Goal: Task Accomplishment & Management: Complete application form

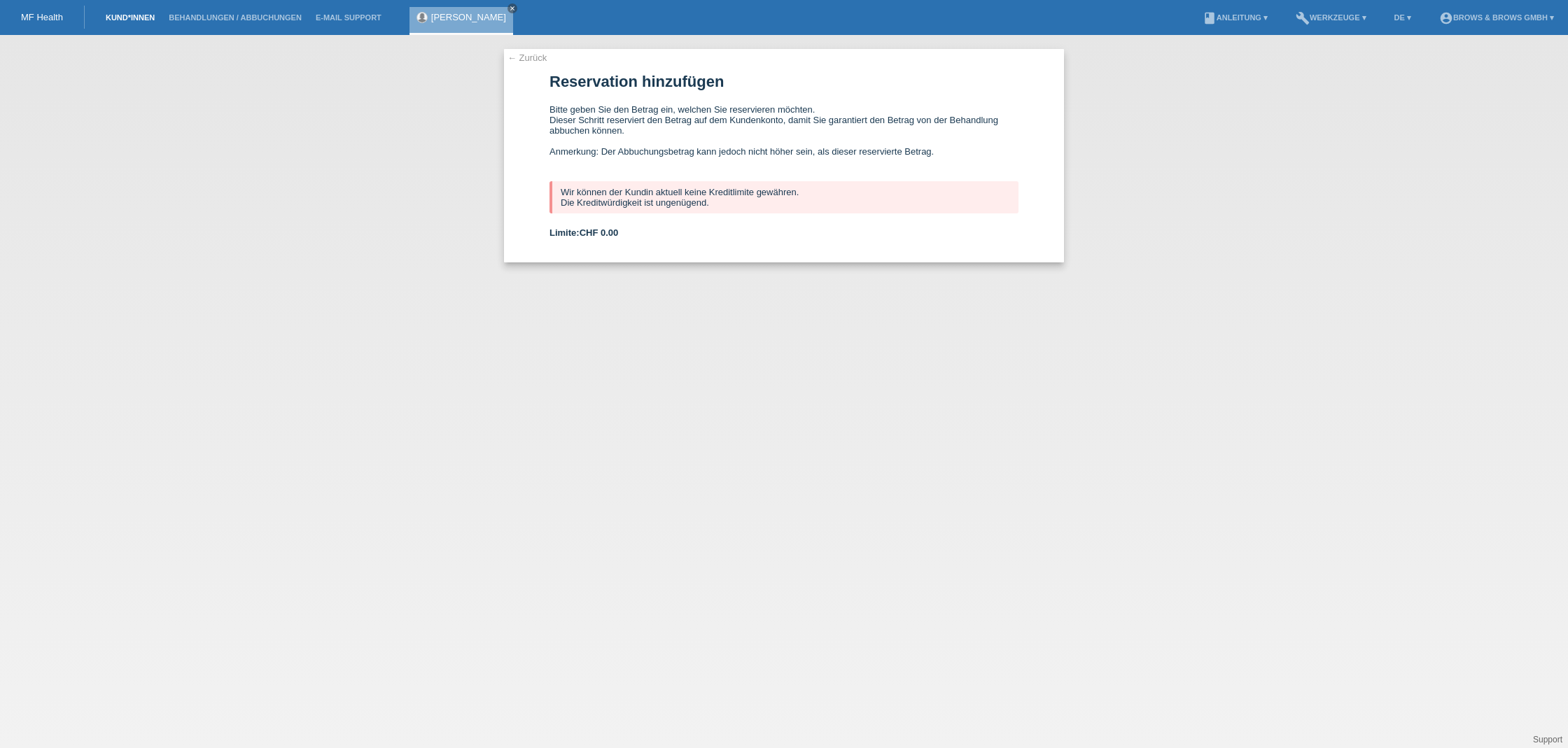
click at [142, 14] on link "Kund*innen" at bounding box center [130, 18] width 63 height 8
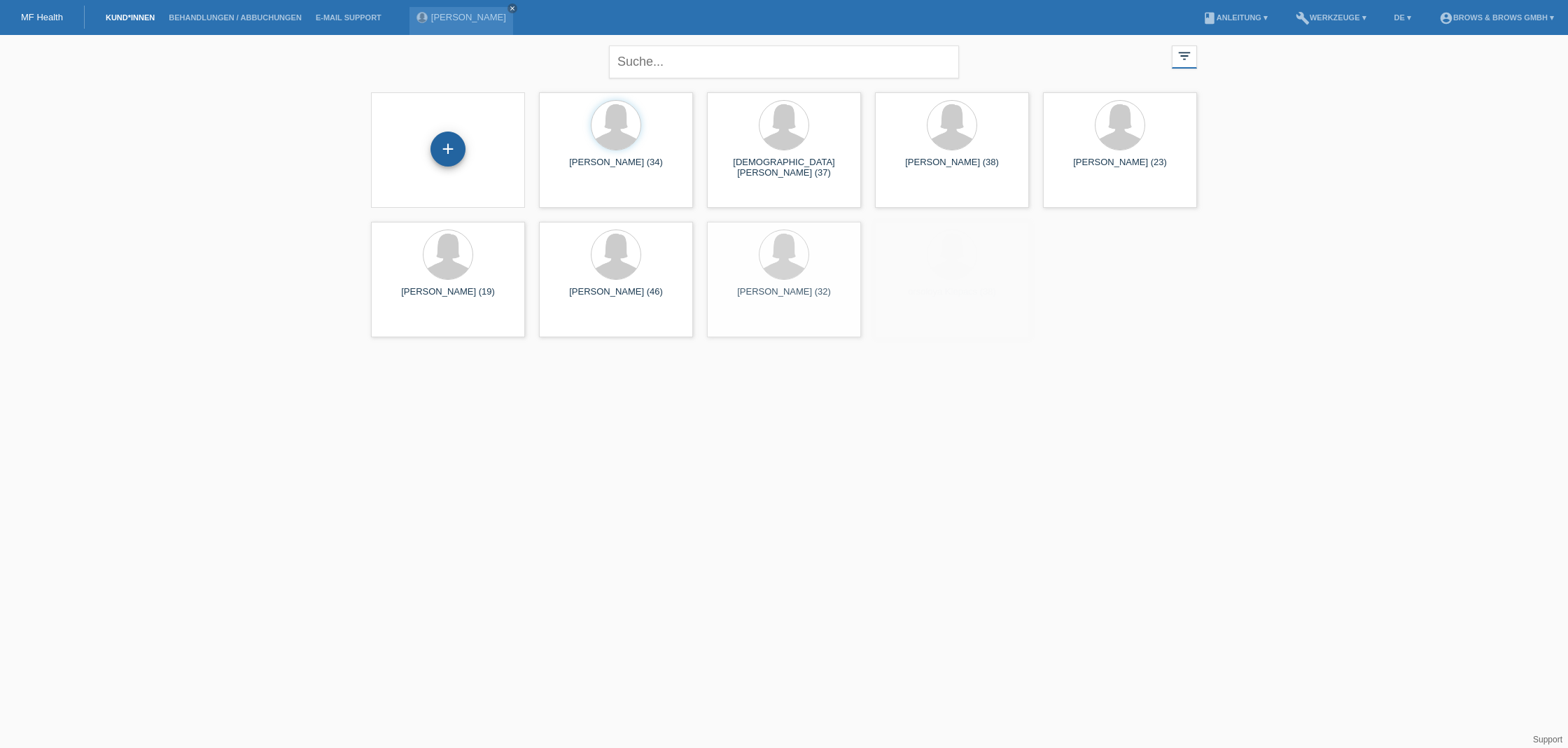
click at [454, 149] on div "+" at bounding box center [448, 149] width 35 height 35
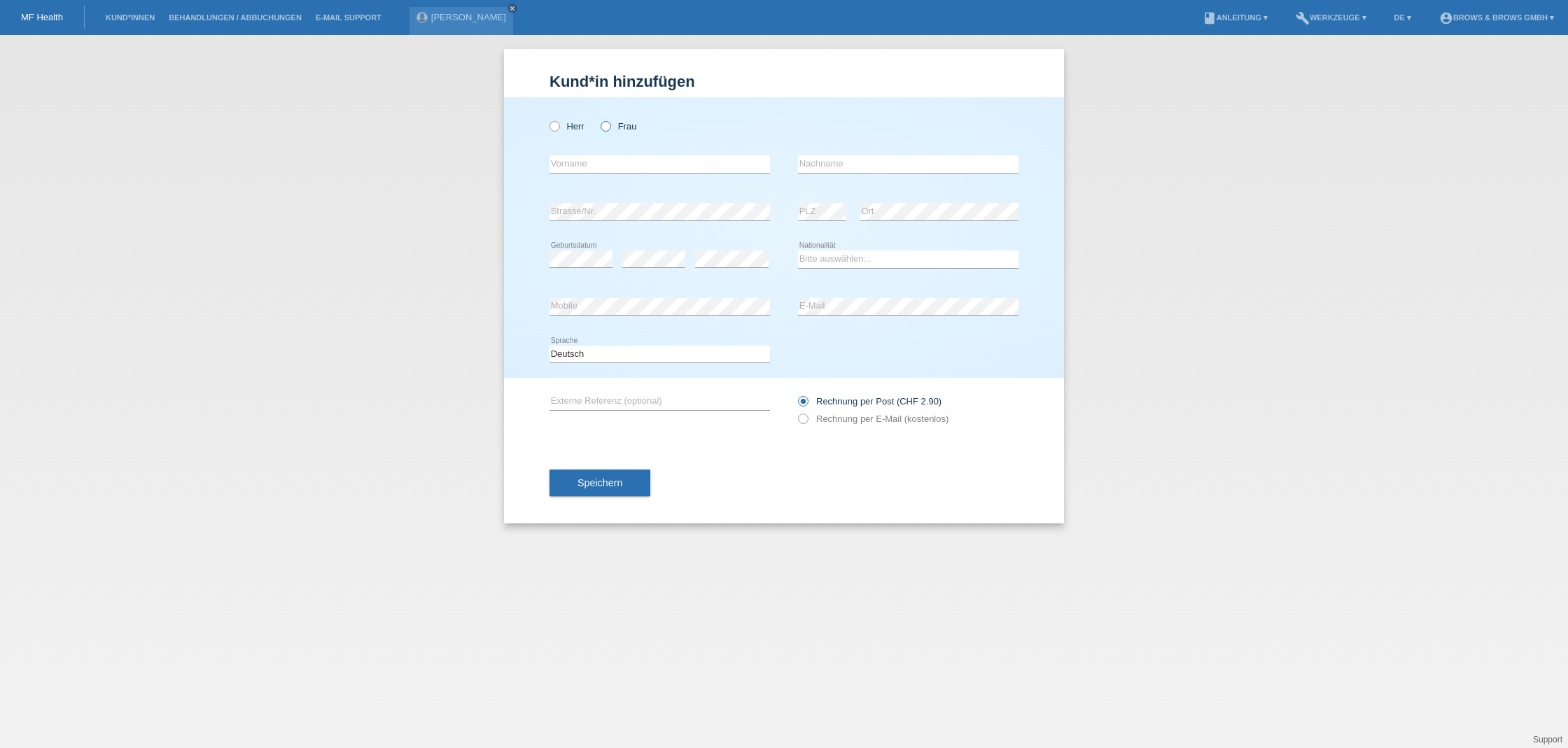
click at [599, 119] on icon at bounding box center [599, 119] width 0 height 0
click at [606, 127] on input "Frau" at bounding box center [605, 125] width 9 height 9
radio input "true"
type input "Hana"
type input "Draganovic"
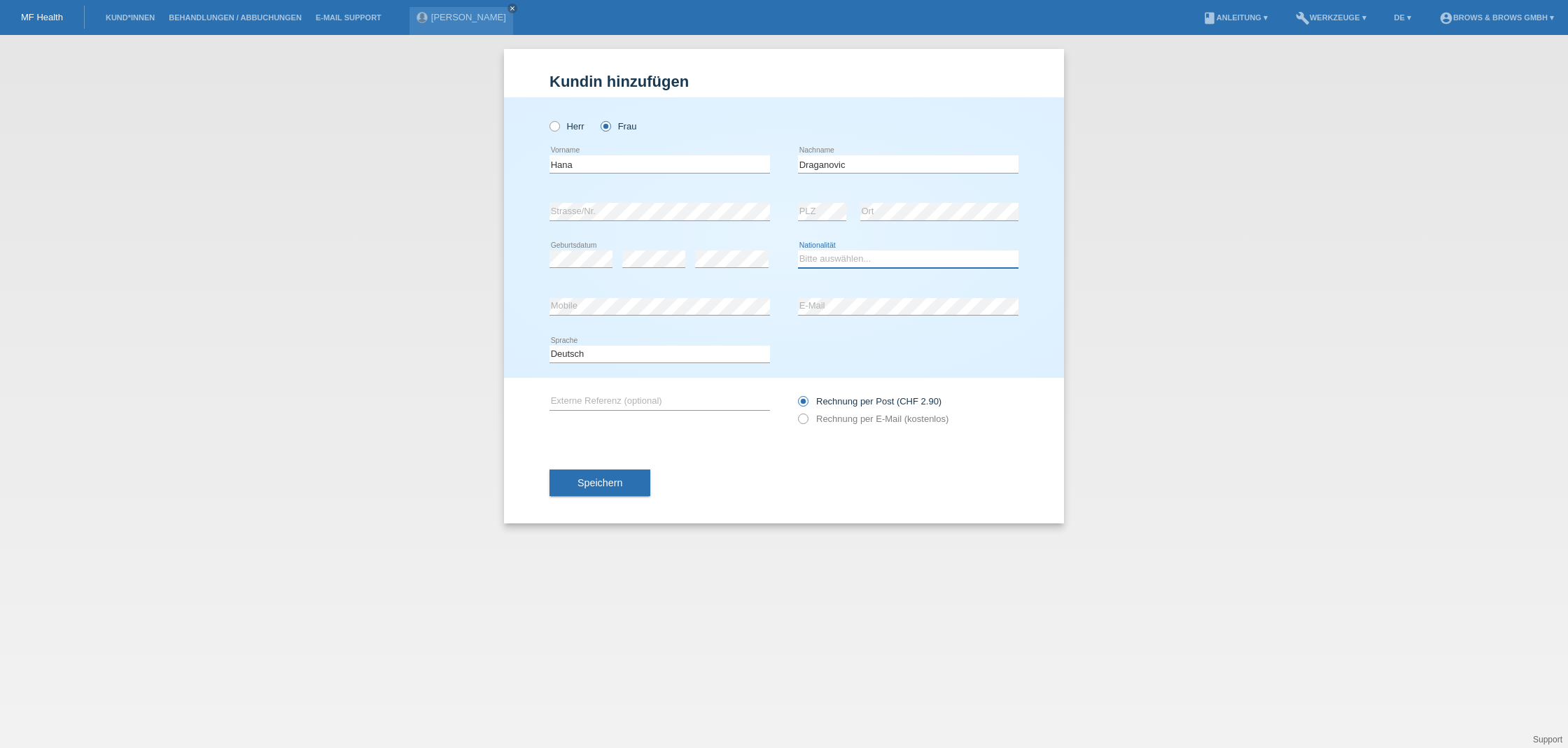
select select "CH"
click at [796, 412] on icon at bounding box center [796, 412] width 0 height 0
click at [808, 422] on input "Rechnung per E-Mail (kostenlos)" at bounding box center [802, 422] width 9 height 18
radio input "true"
click at [623, 485] on span "Speichern" at bounding box center [600, 483] width 45 height 11
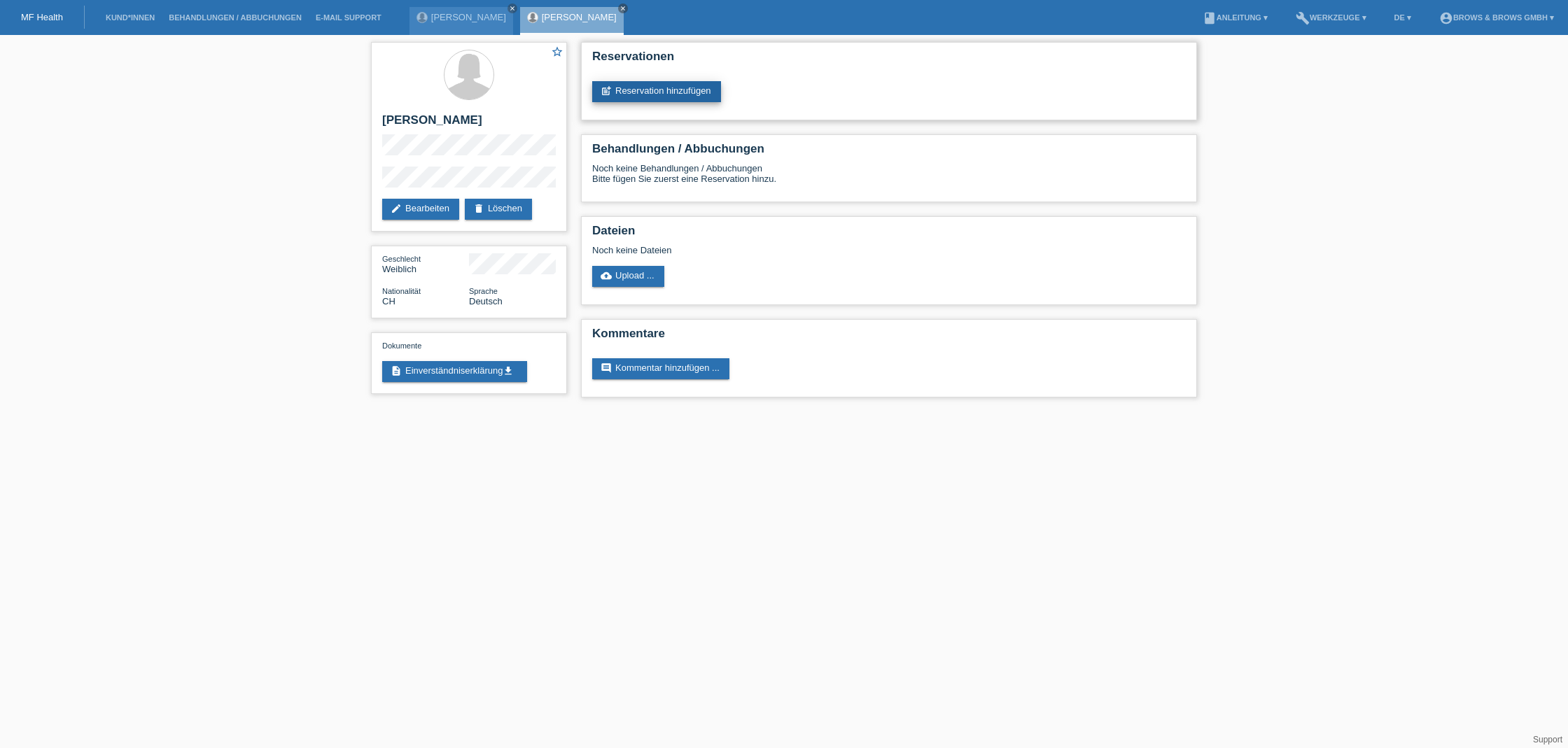
click at [653, 88] on link "post_add Reservation hinzufügen" at bounding box center [656, 91] width 129 height 21
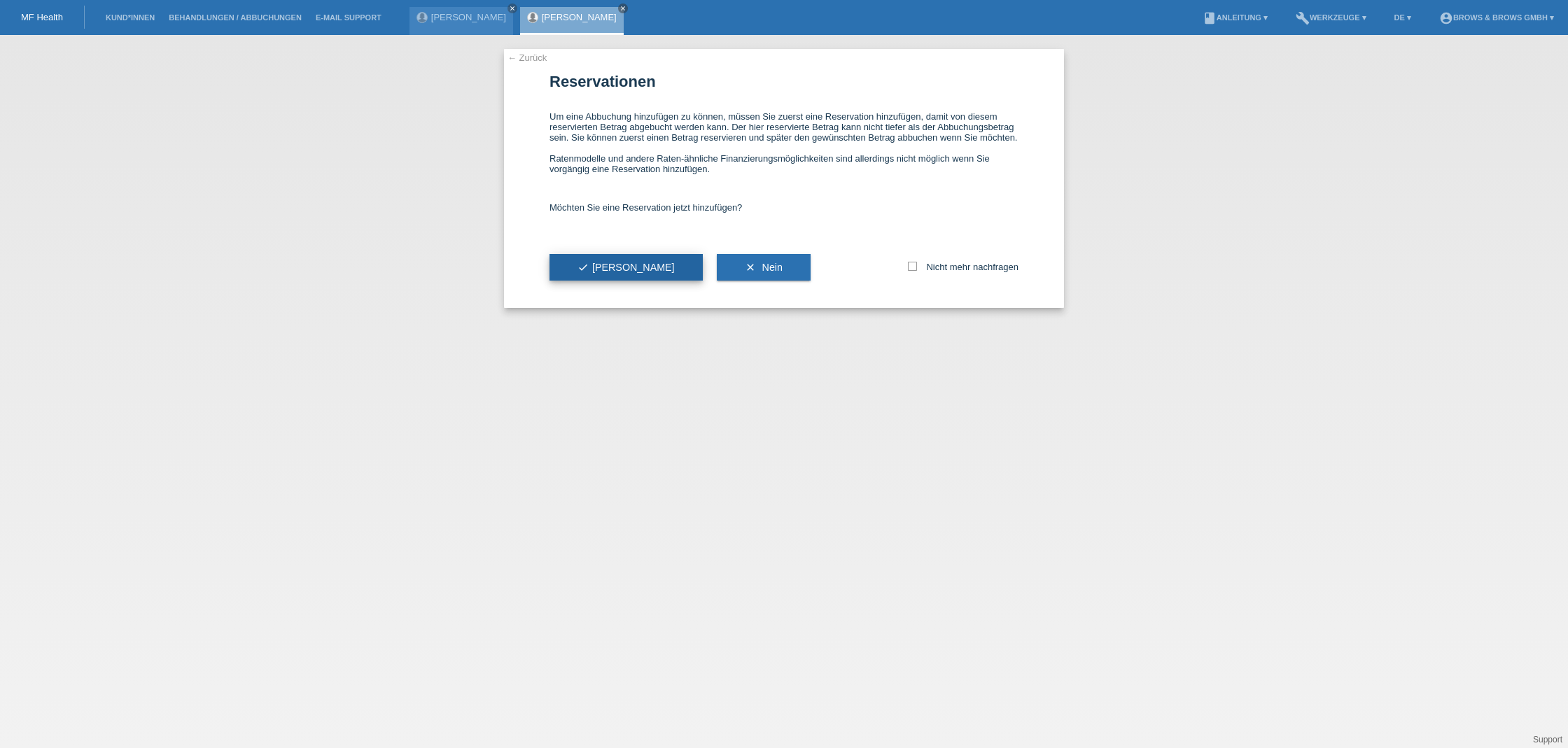
click at [591, 273] on span "check Ja" at bounding box center [626, 267] width 97 height 11
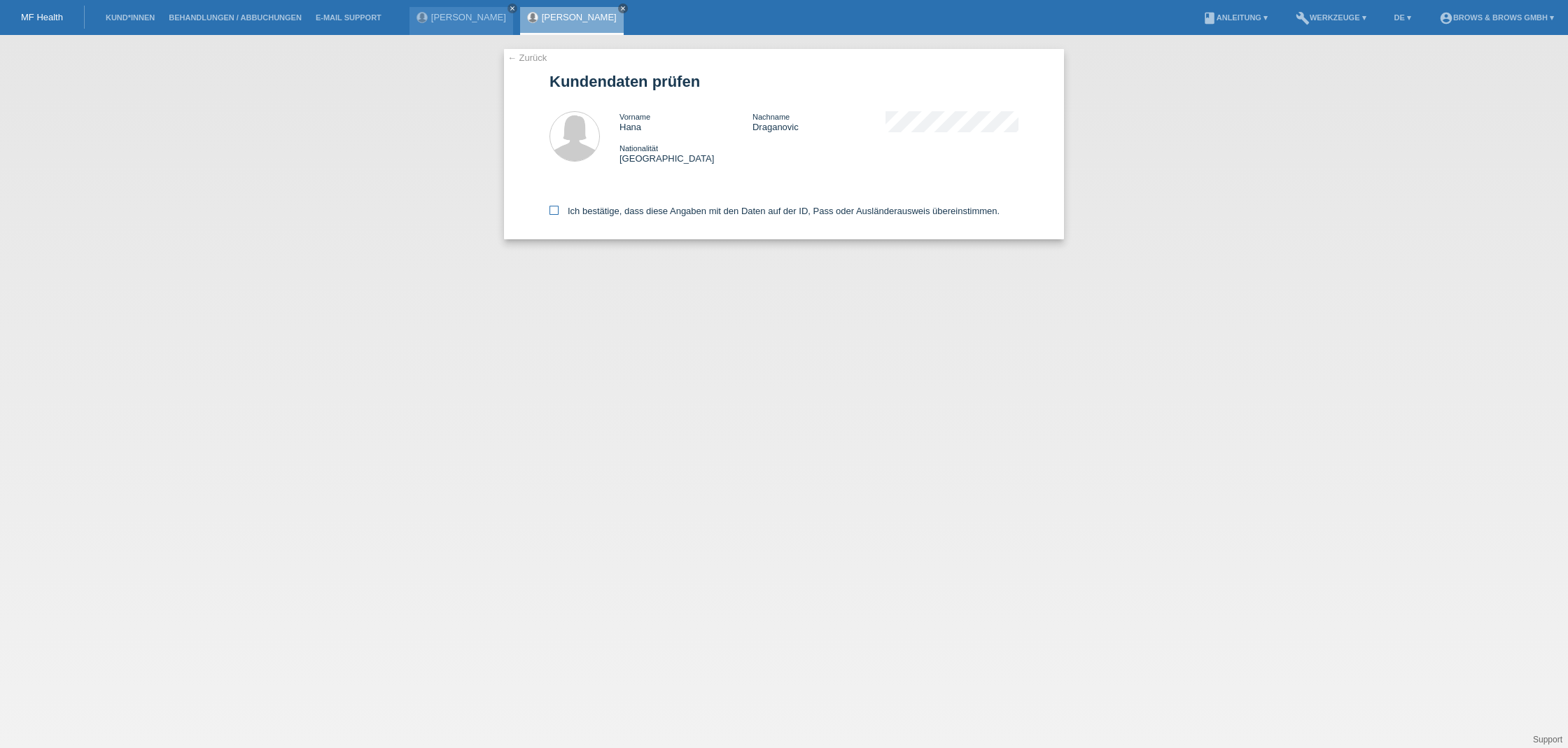
click at [554, 214] on icon at bounding box center [554, 210] width 9 height 9
click at [554, 214] on input "Ich bestätige, dass diese Angaben mit den Daten auf der ID, Pass oder Ausländer…" at bounding box center [554, 210] width 9 height 9
checkbox input "true"
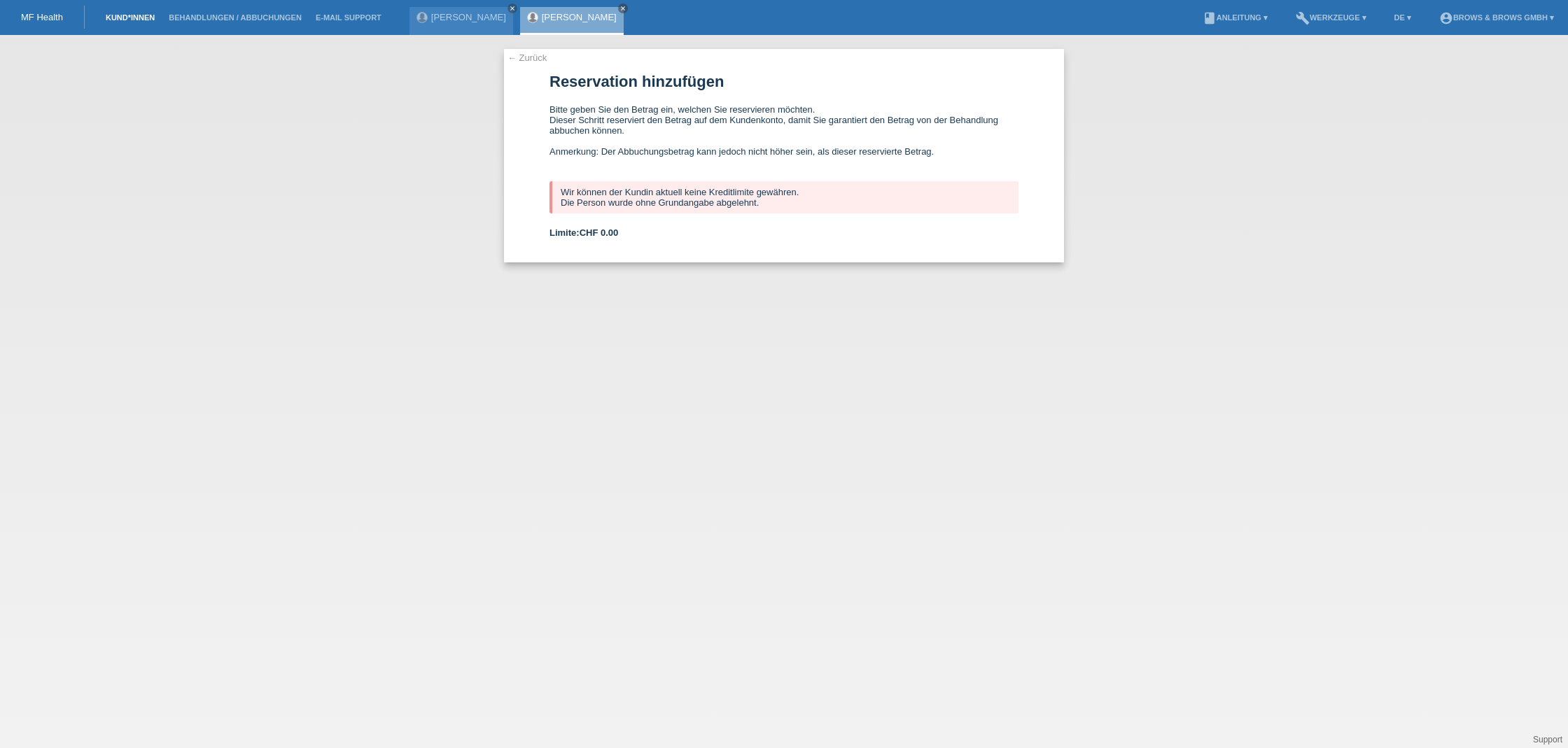
click at [129, 18] on link "Kund*innen" at bounding box center [130, 18] width 63 height 8
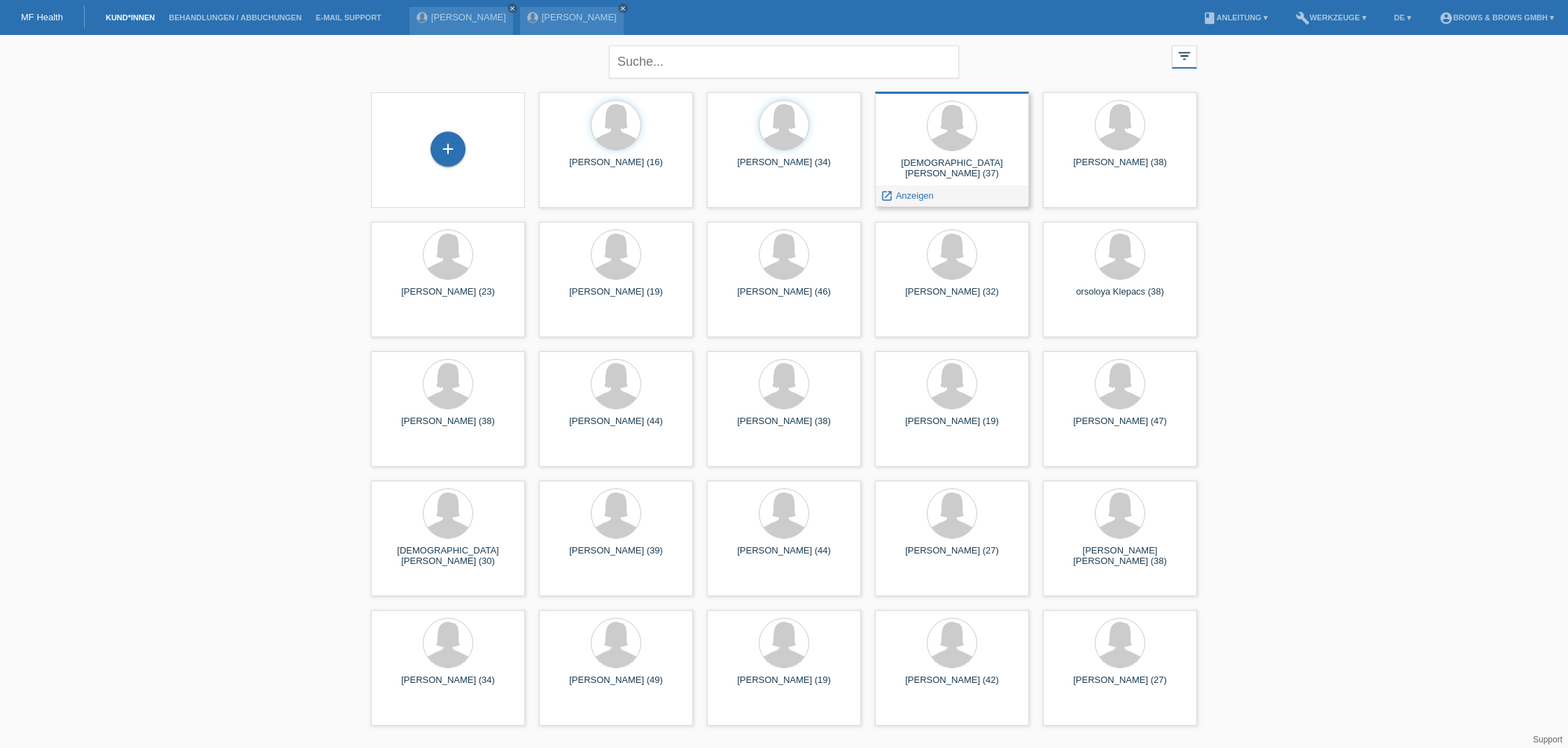
click at [952, 155] on div "Dieu Ly-Yu (37) launch Anzeigen" at bounding box center [952, 149] width 154 height 115
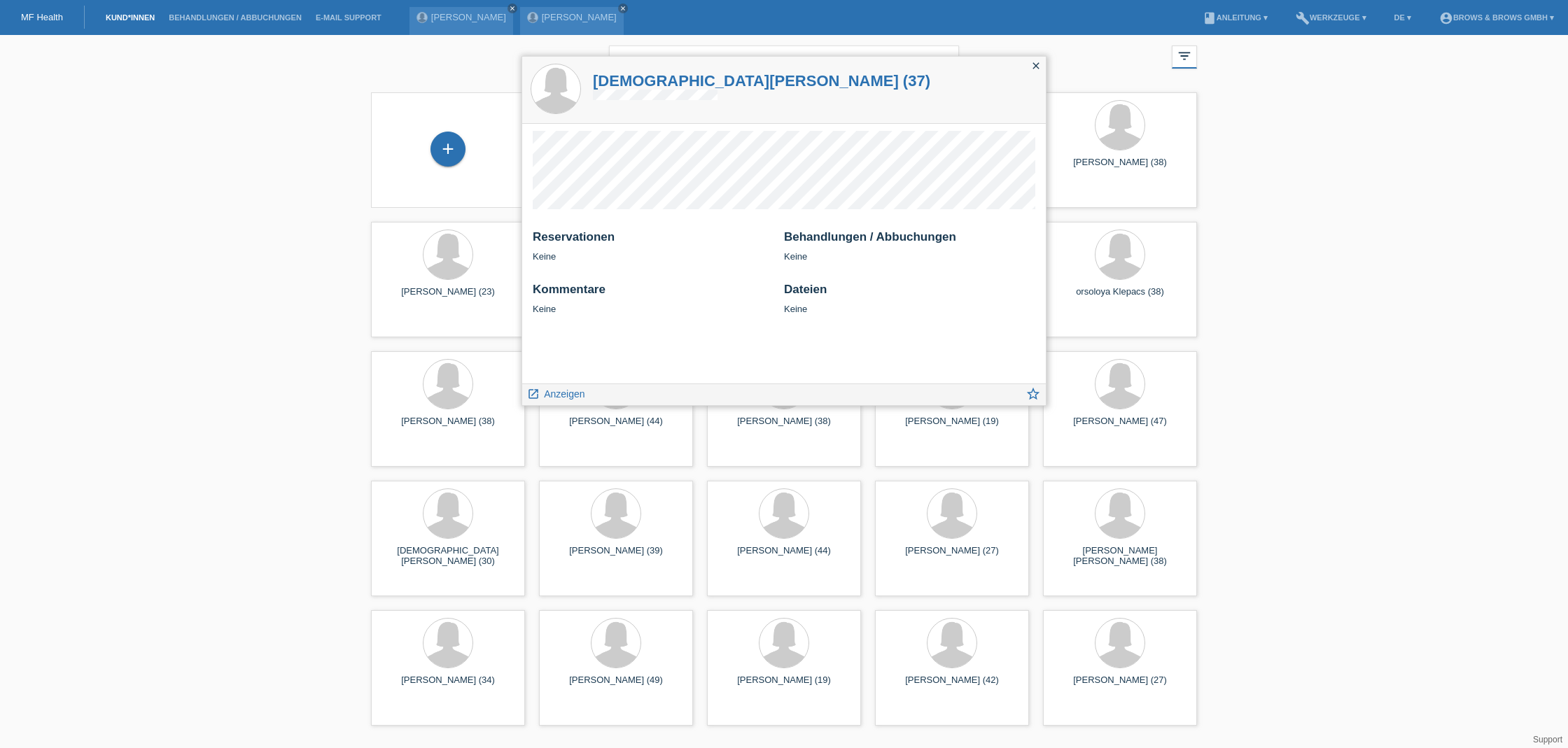
click at [1036, 65] on icon "close" at bounding box center [1036, 66] width 11 height 11
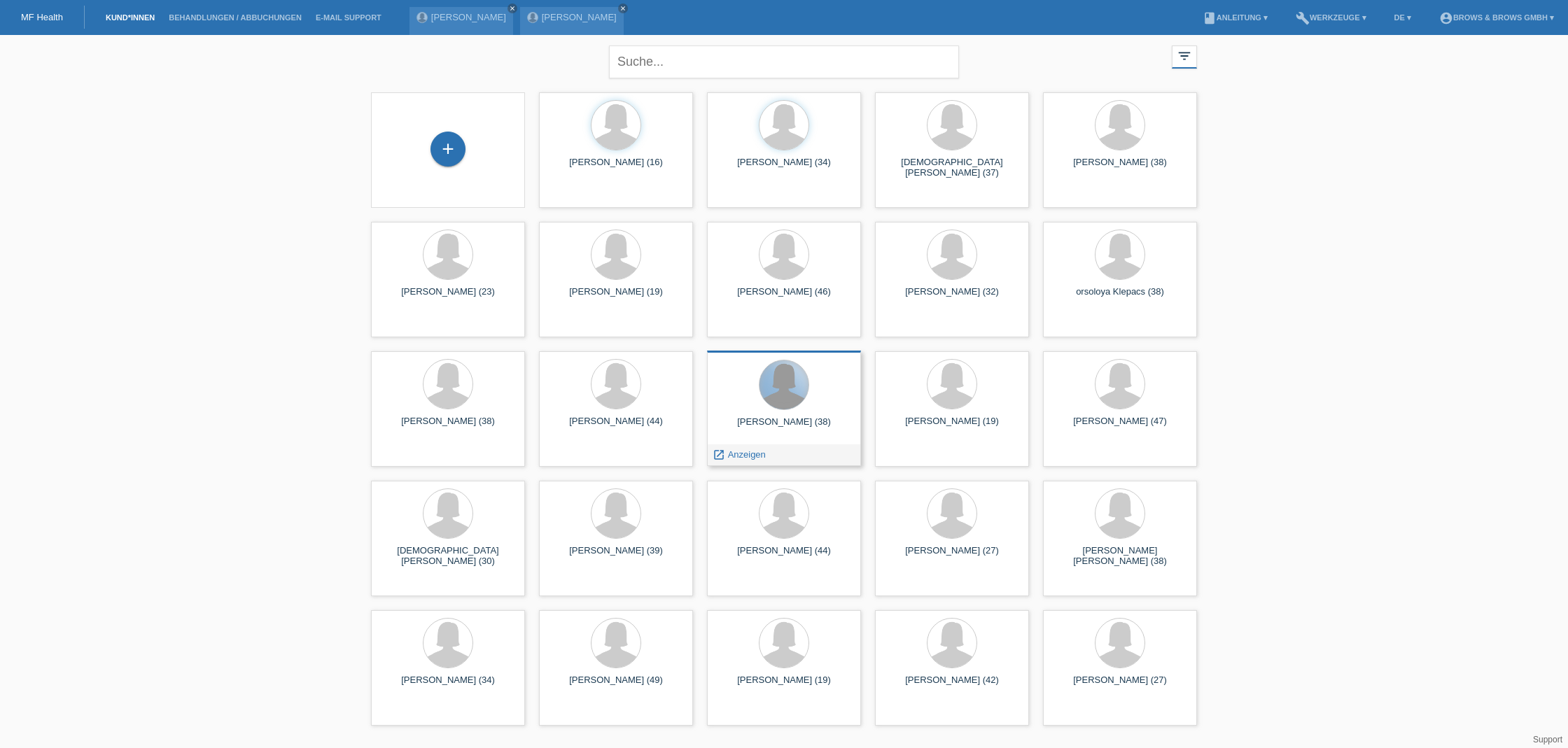
click at [771, 393] on div at bounding box center [784, 384] width 49 height 49
click at [736, 456] on span "Anzeigen" at bounding box center [747, 454] width 38 height 10
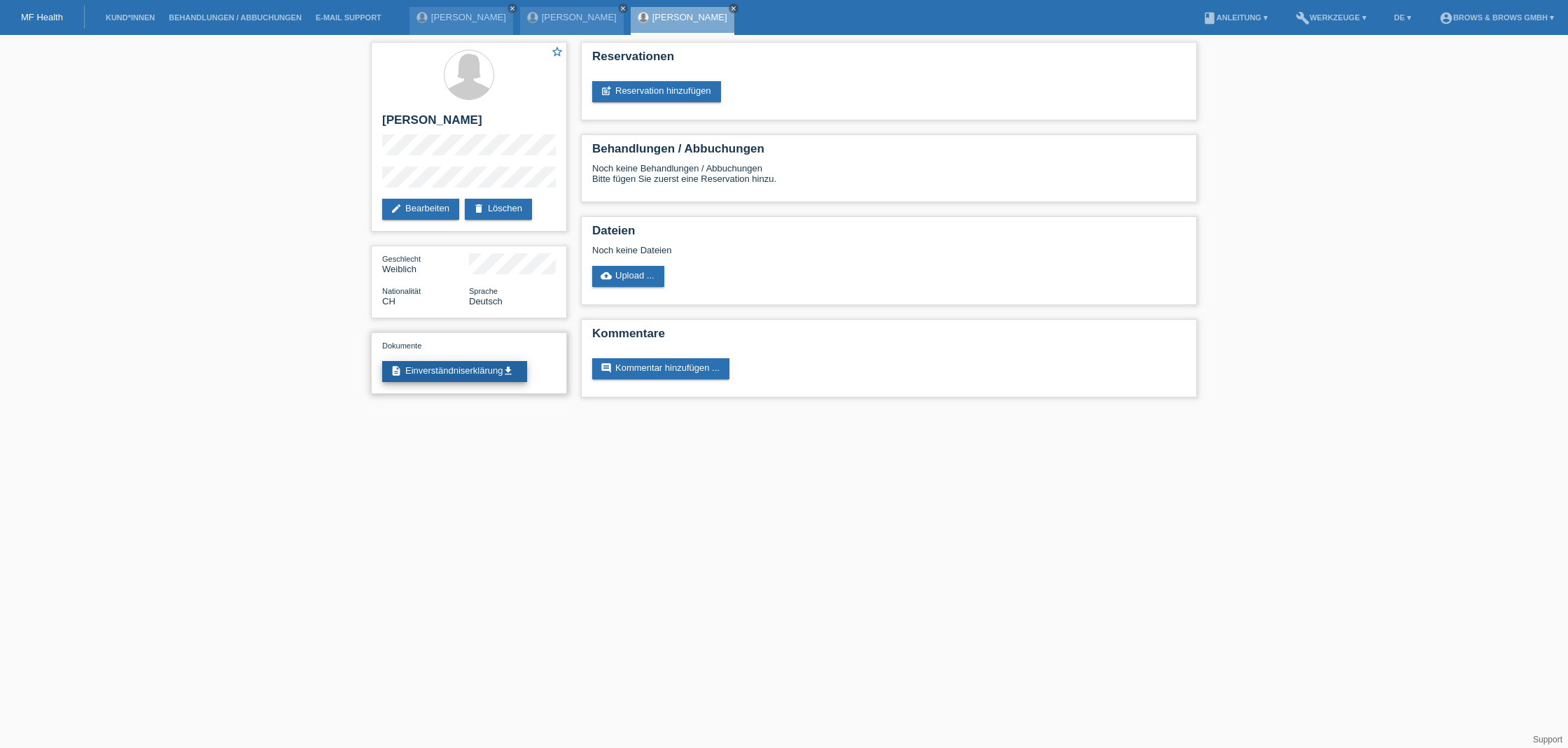
click at [455, 372] on link "description Einverständniserklärung get_app" at bounding box center [454, 372] width 145 height 21
click at [659, 91] on link "post_add Reservation hinzufügen" at bounding box center [656, 91] width 129 height 21
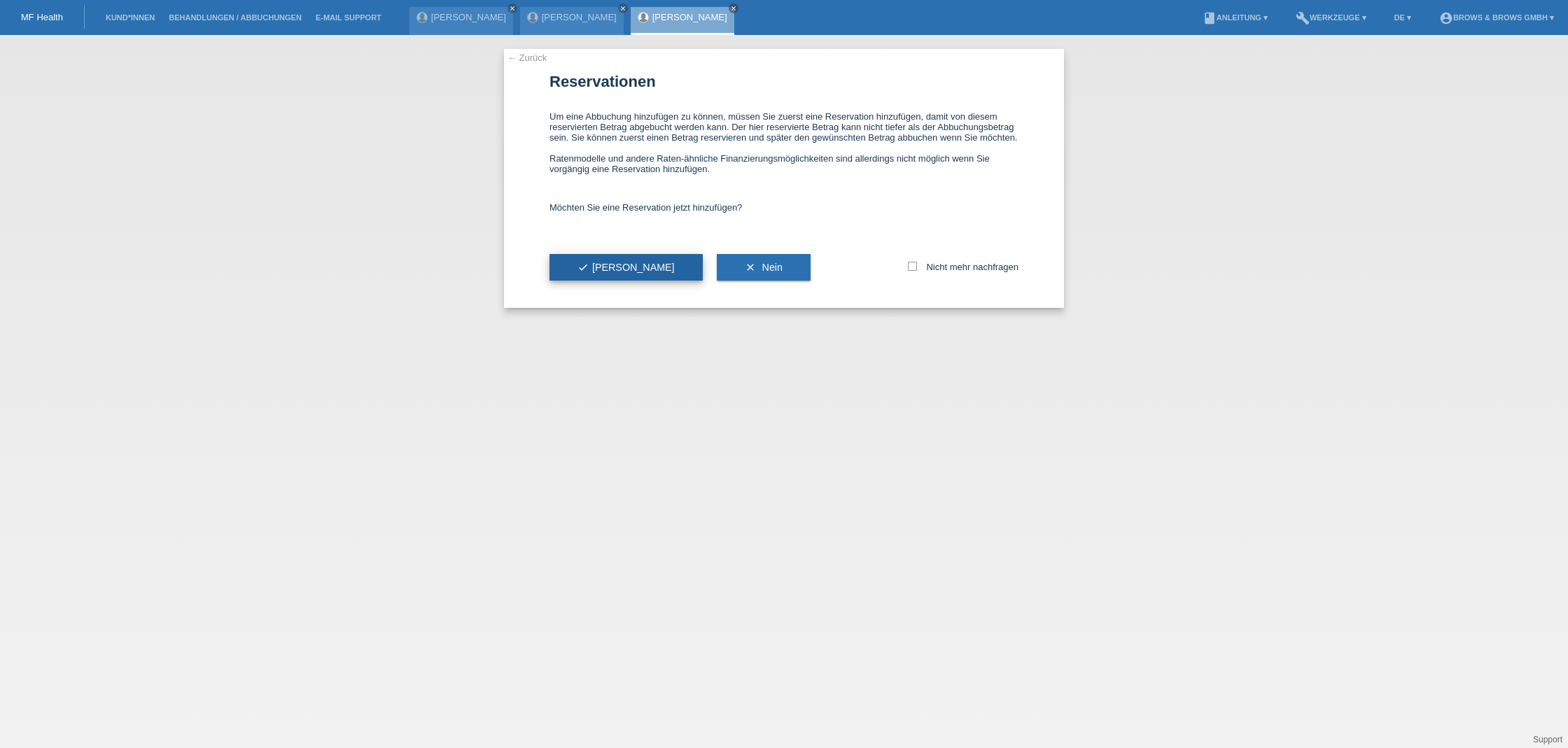
click at [603, 265] on button "check Ja" at bounding box center [626, 267] width 153 height 26
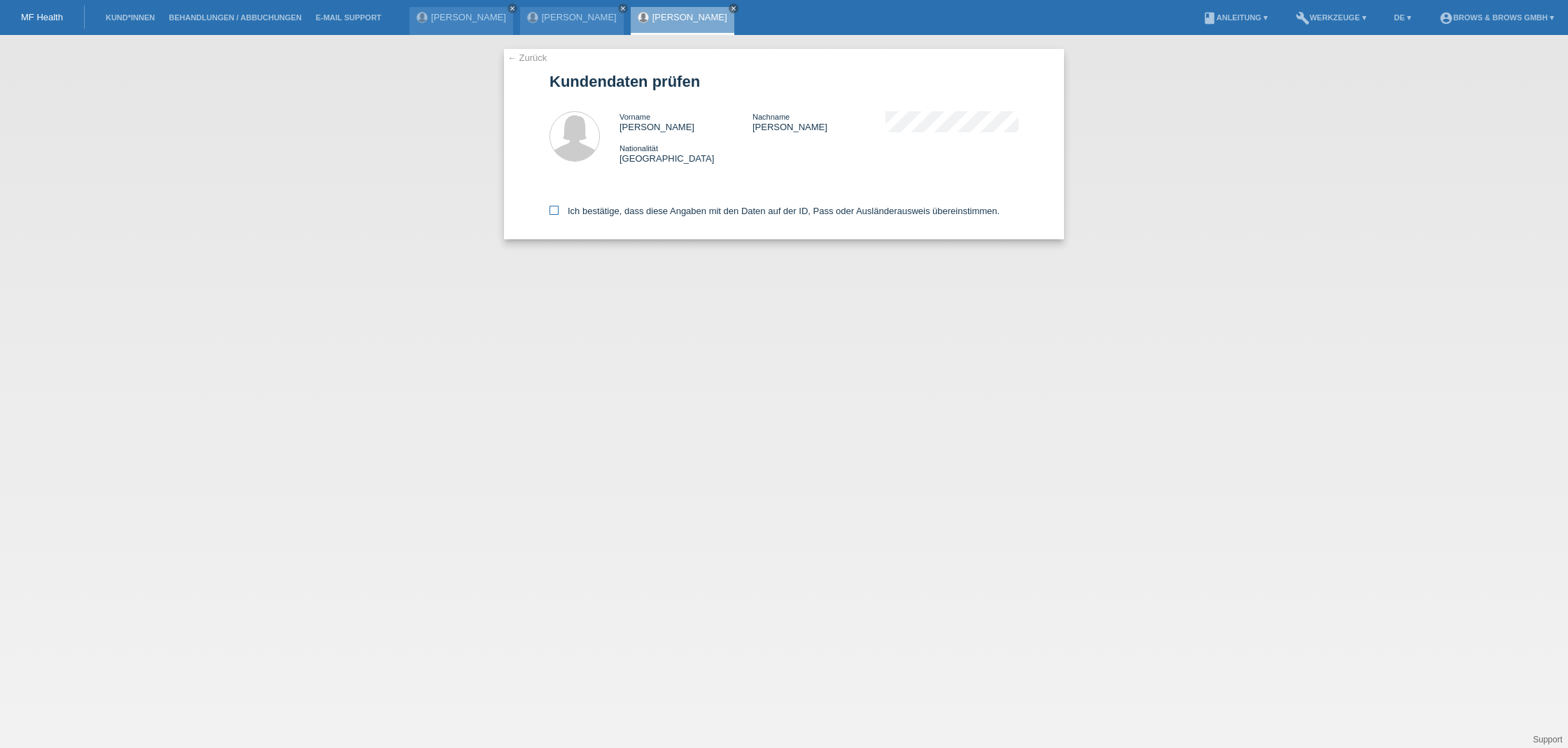
click at [552, 212] on icon at bounding box center [554, 210] width 9 height 9
click at [552, 212] on input "Ich bestätige, dass diese Angaben mit den Daten auf der ID, Pass oder Ausländer…" at bounding box center [554, 210] width 9 height 9
checkbox input "true"
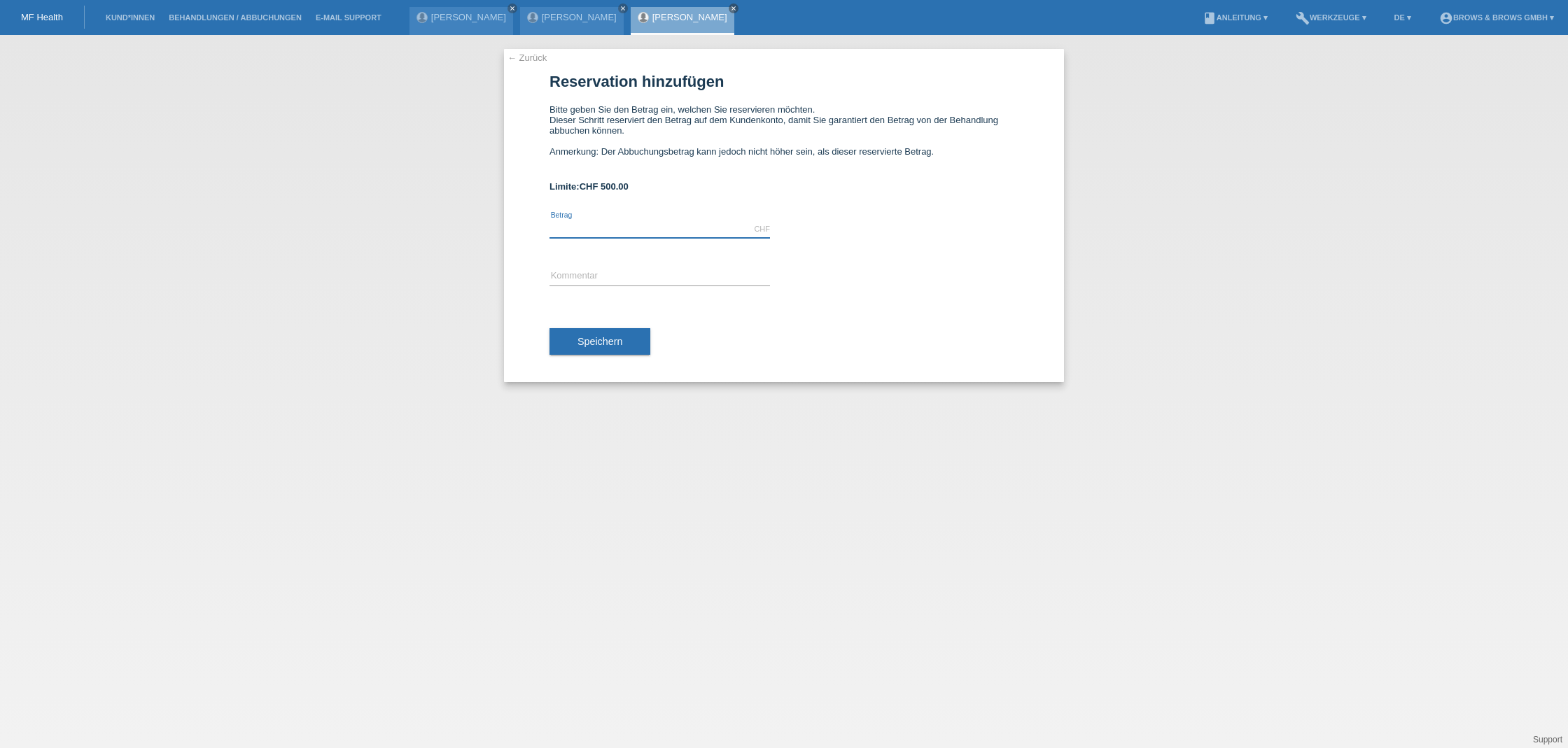
click at [631, 237] on input "text" at bounding box center [659, 229] width 220 height 18
type input "3999.00"
click at [630, 272] on input "text" at bounding box center [659, 277] width 220 height 18
type input "Microblading"
click at [566, 234] on input "3999.00" at bounding box center [659, 229] width 220 height 18
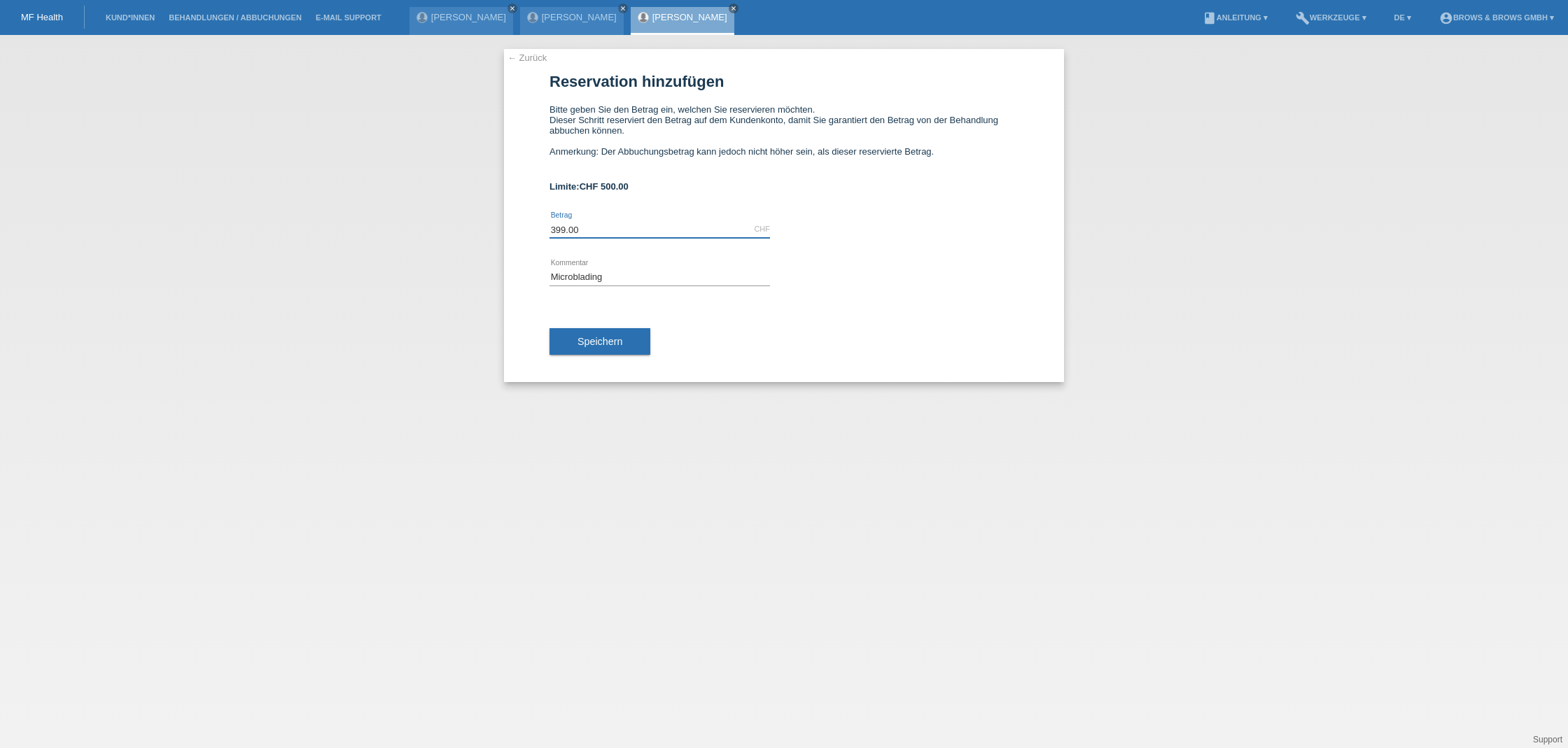
type input "399.00"
click at [638, 275] on input "Microblading" at bounding box center [659, 277] width 220 height 18
click at [599, 344] on span "Speichern" at bounding box center [600, 341] width 45 height 11
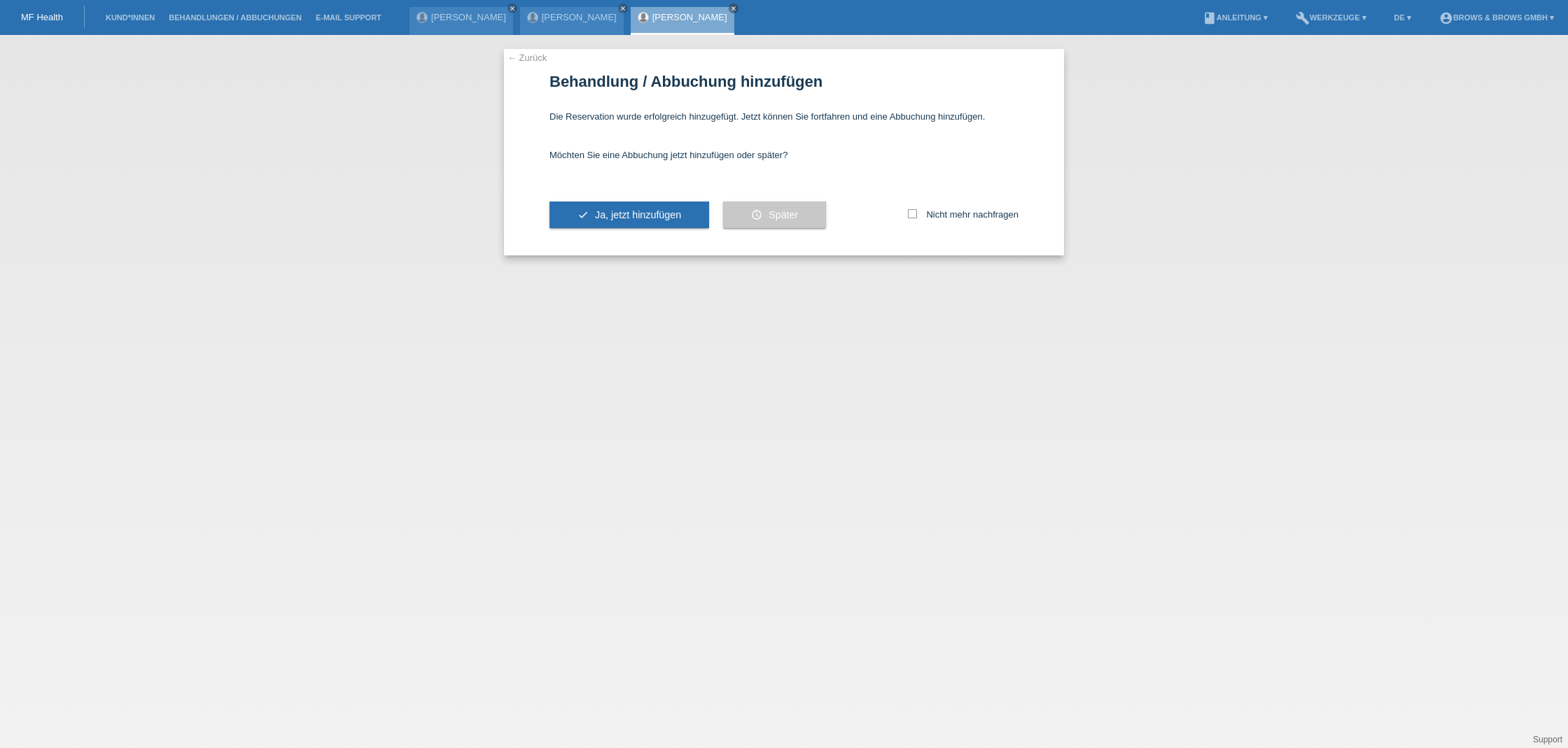
click at [530, 58] on link "← Zurück" at bounding box center [527, 58] width 39 height 10
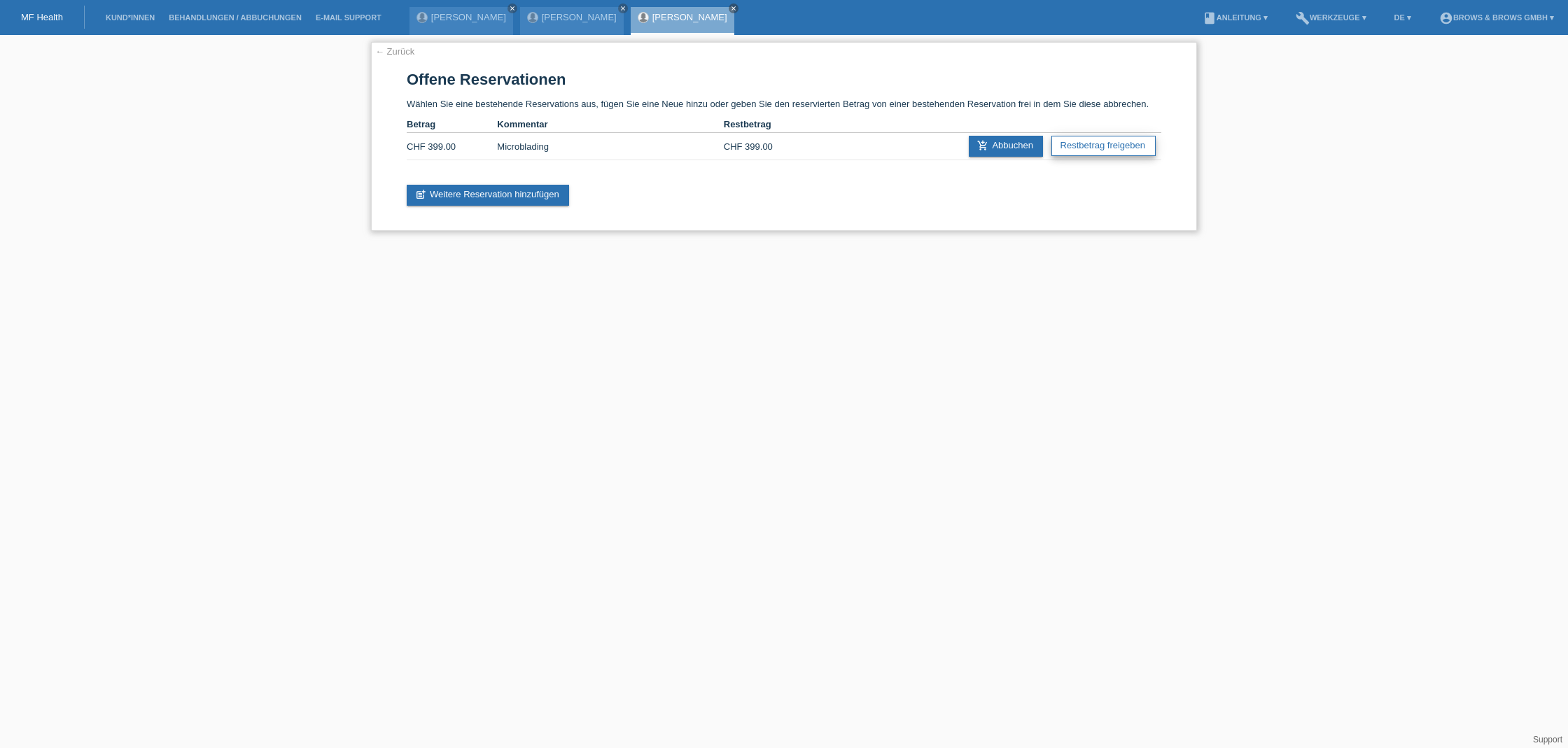
click at [1086, 149] on link "Restbetrag freigeben" at bounding box center [1104, 146] width 104 height 20
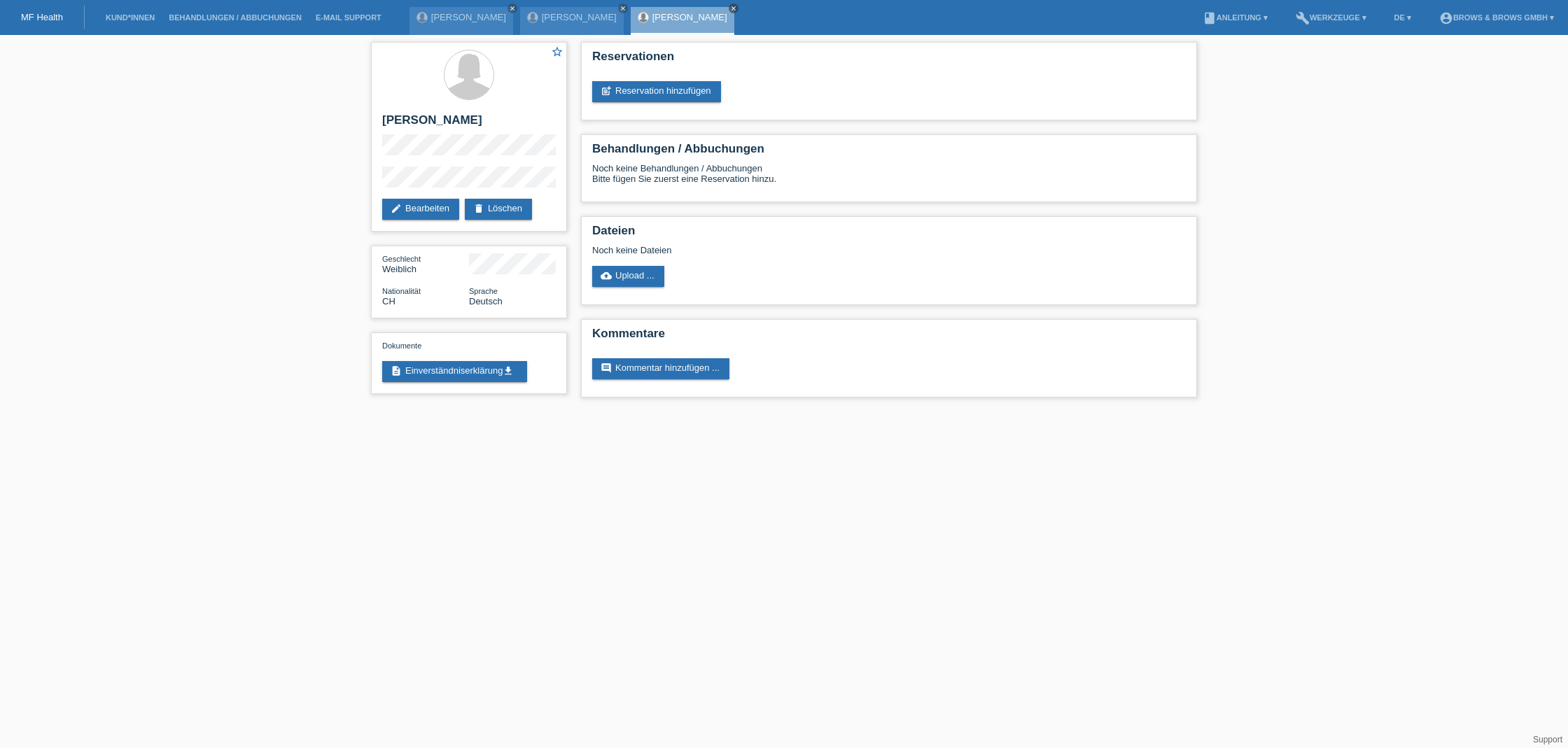
click at [730, 8] on icon "close" at bounding box center [733, 8] width 7 height 7
click at [455, 375] on link "description Einverständniserklärung get_app" at bounding box center [454, 372] width 145 height 21
click at [123, 14] on link "Kund*innen" at bounding box center [130, 18] width 63 height 8
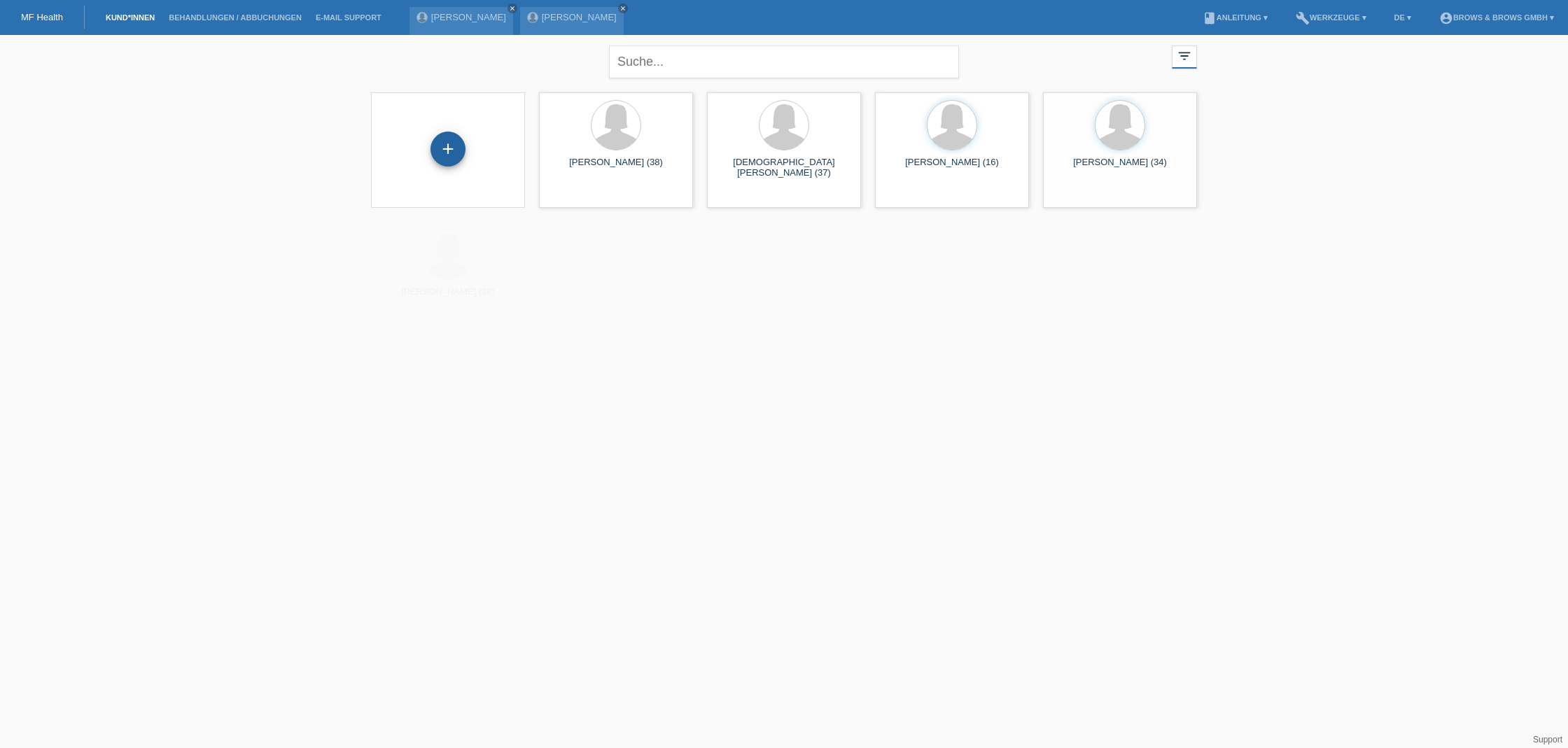
click at [431, 143] on div "+" at bounding box center [448, 149] width 35 height 35
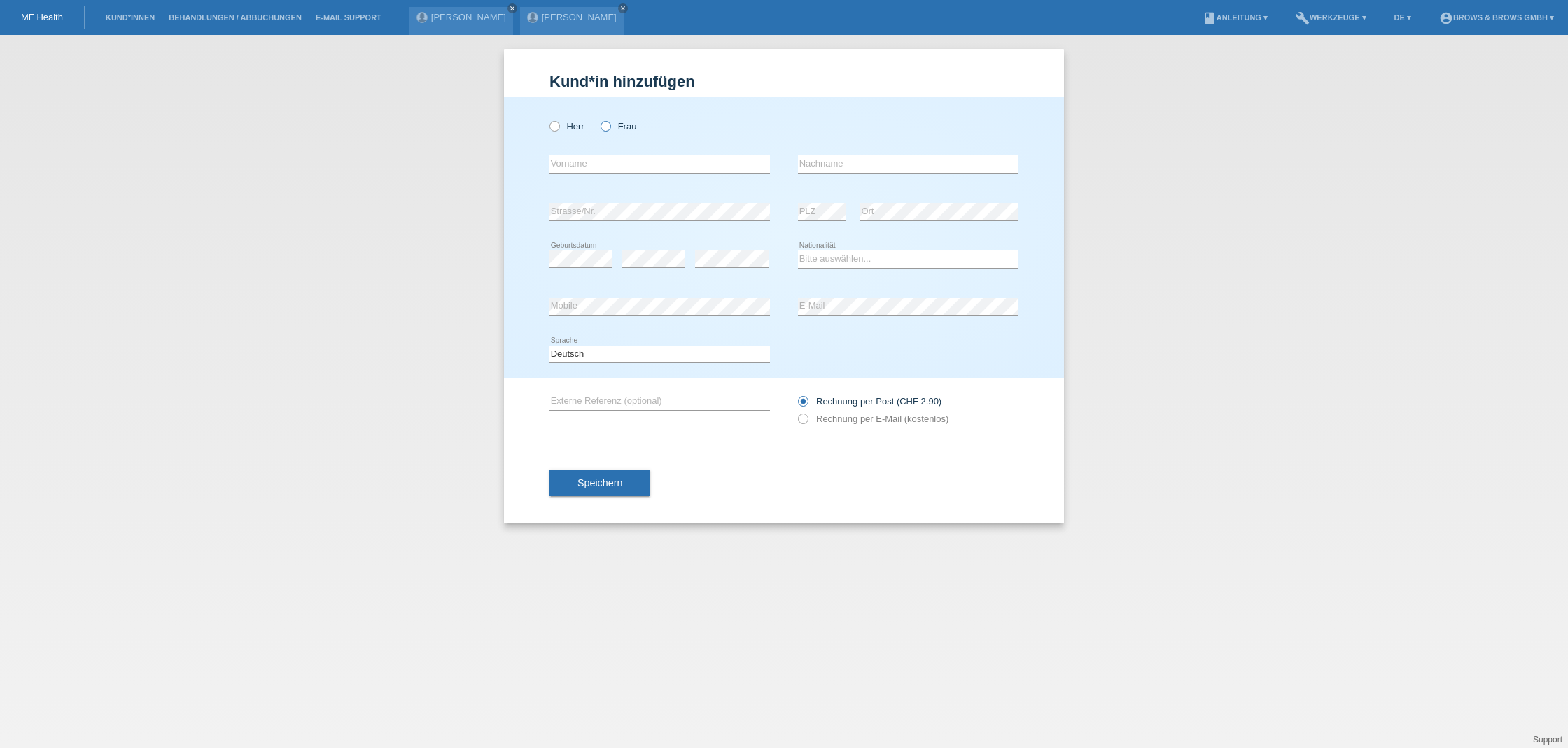
click at [599, 119] on icon at bounding box center [599, 119] width 0 height 0
click at [610, 128] on input "Frau" at bounding box center [605, 125] width 9 height 9
radio input "true"
type input "[PERSON_NAME]"
type input "Bulantova"
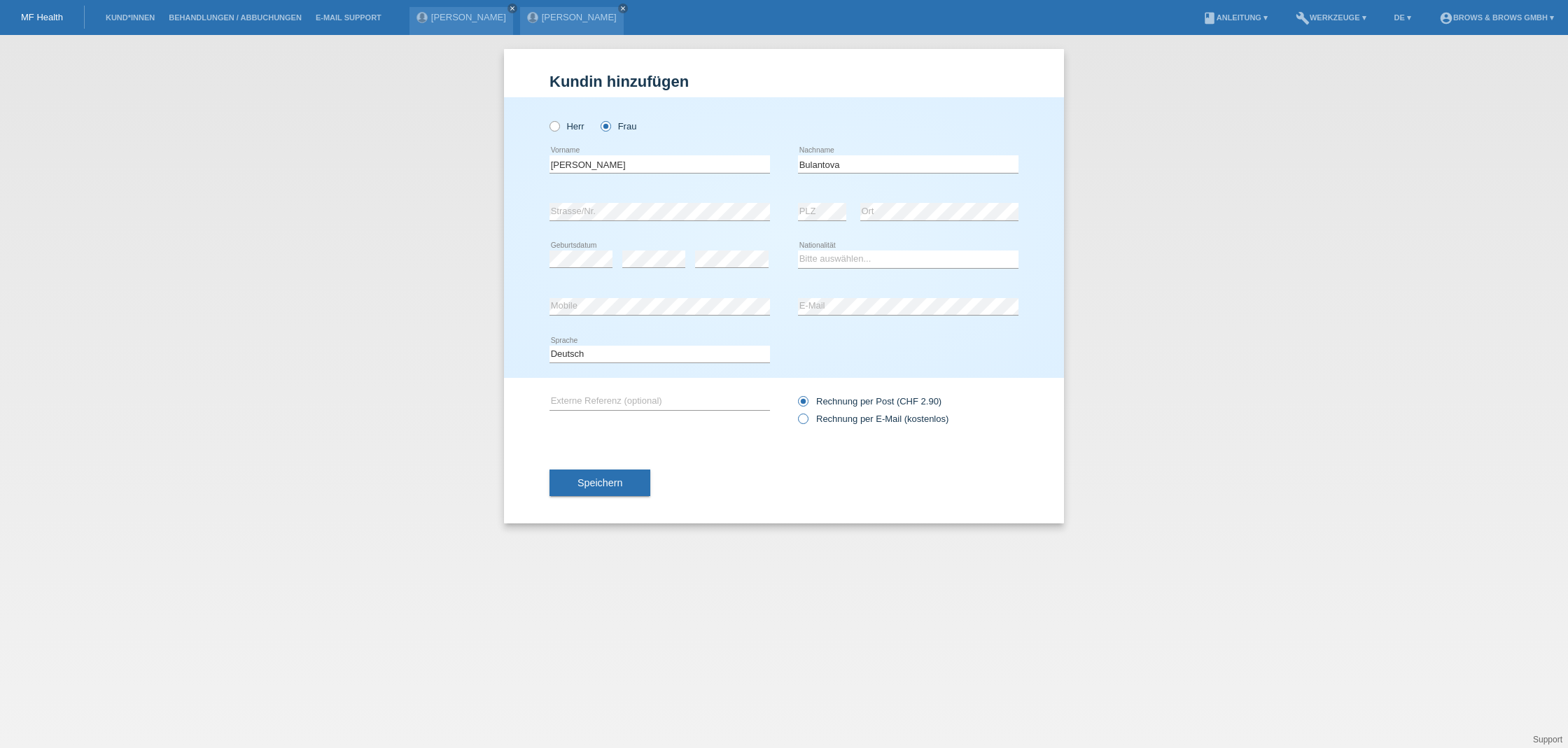
click at [796, 412] on icon at bounding box center [796, 412] width 0 height 0
click at [802, 421] on input "Rechnung per E-Mail (kostenlos)" at bounding box center [802, 422] width 9 height 18
radio input "true"
select select "CZ"
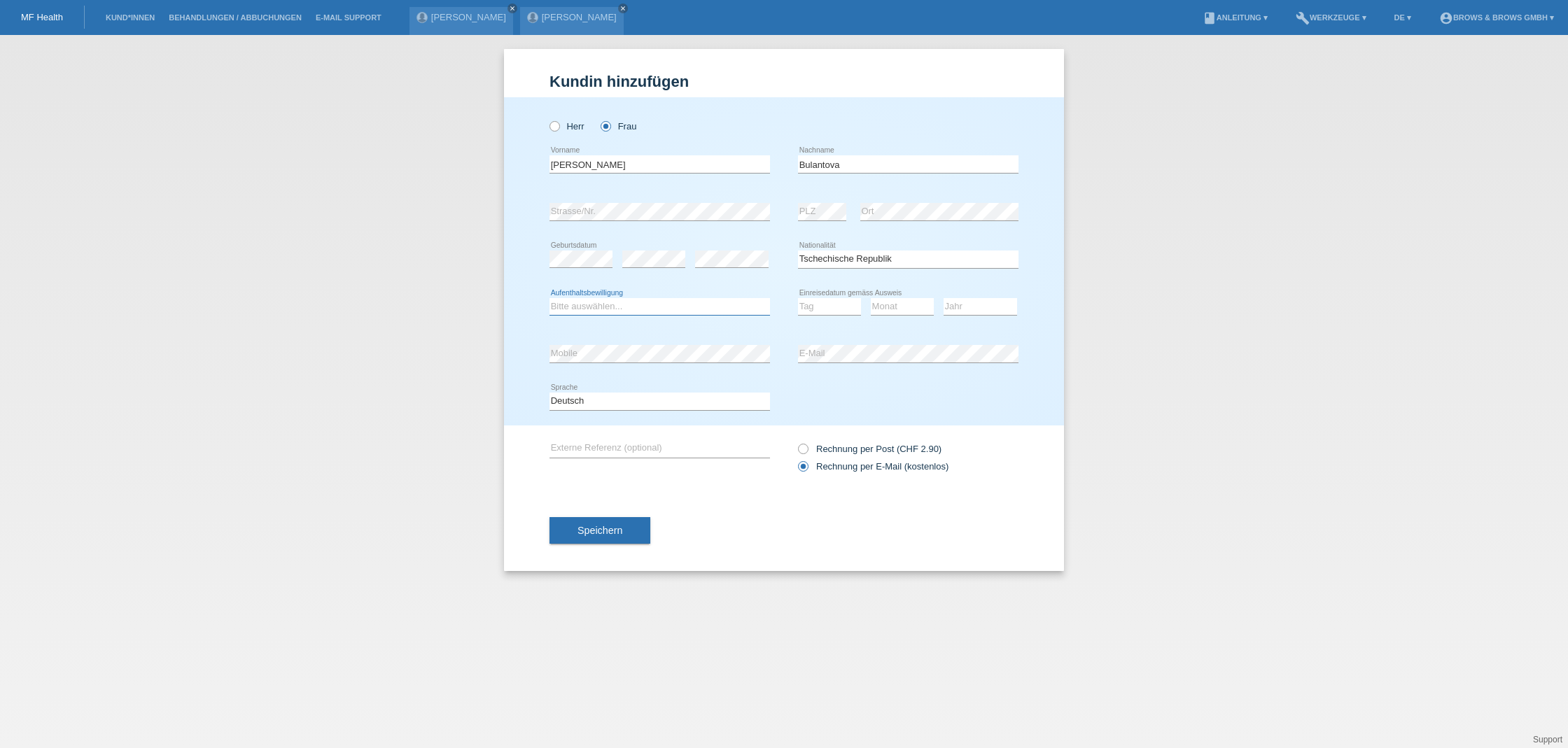
select select "B"
select select "01"
select select "05"
select select "2023"
click at [633, 530] on button "Speichern" at bounding box center [600, 530] width 101 height 26
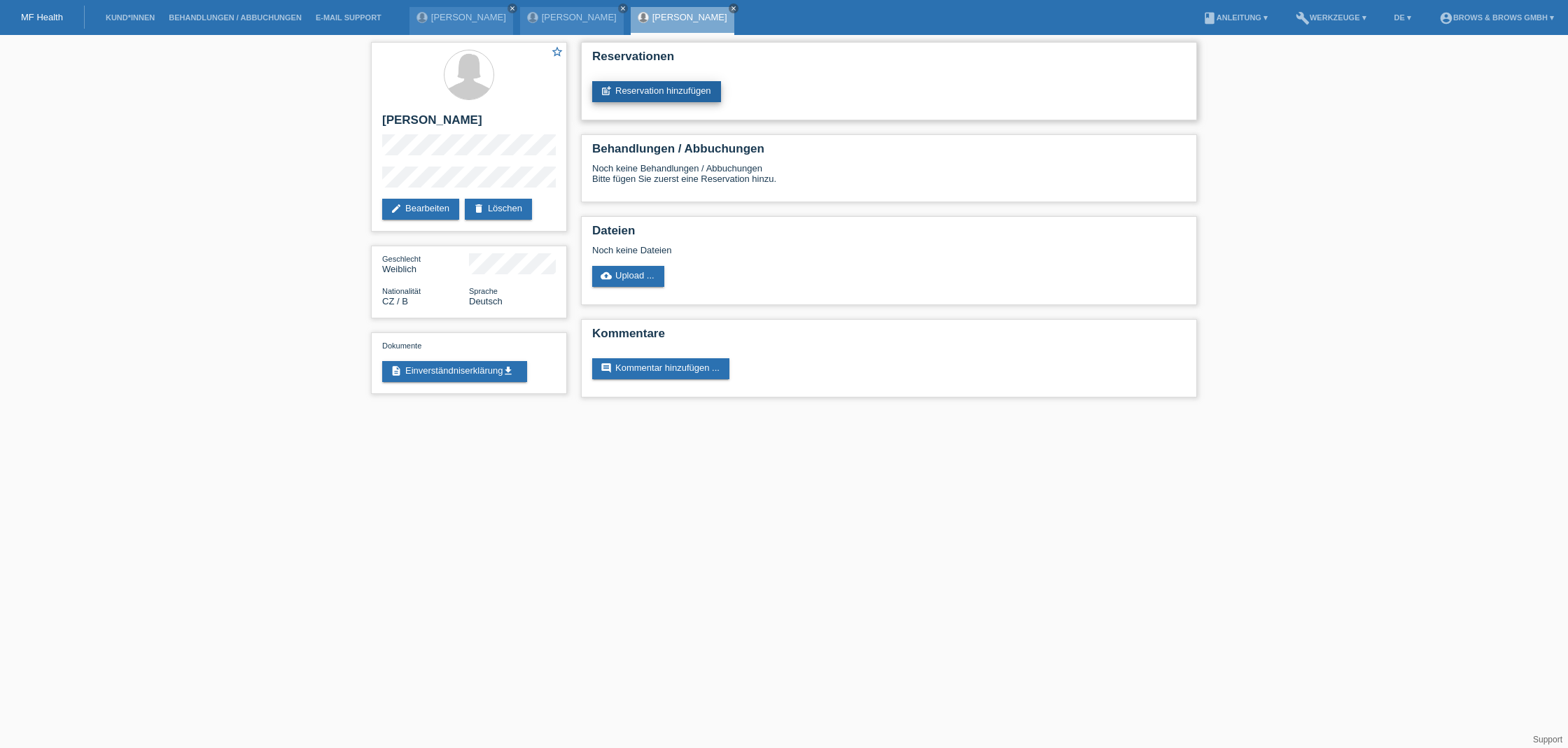
click at [663, 85] on link "post_add Reservation hinzufügen" at bounding box center [656, 91] width 129 height 21
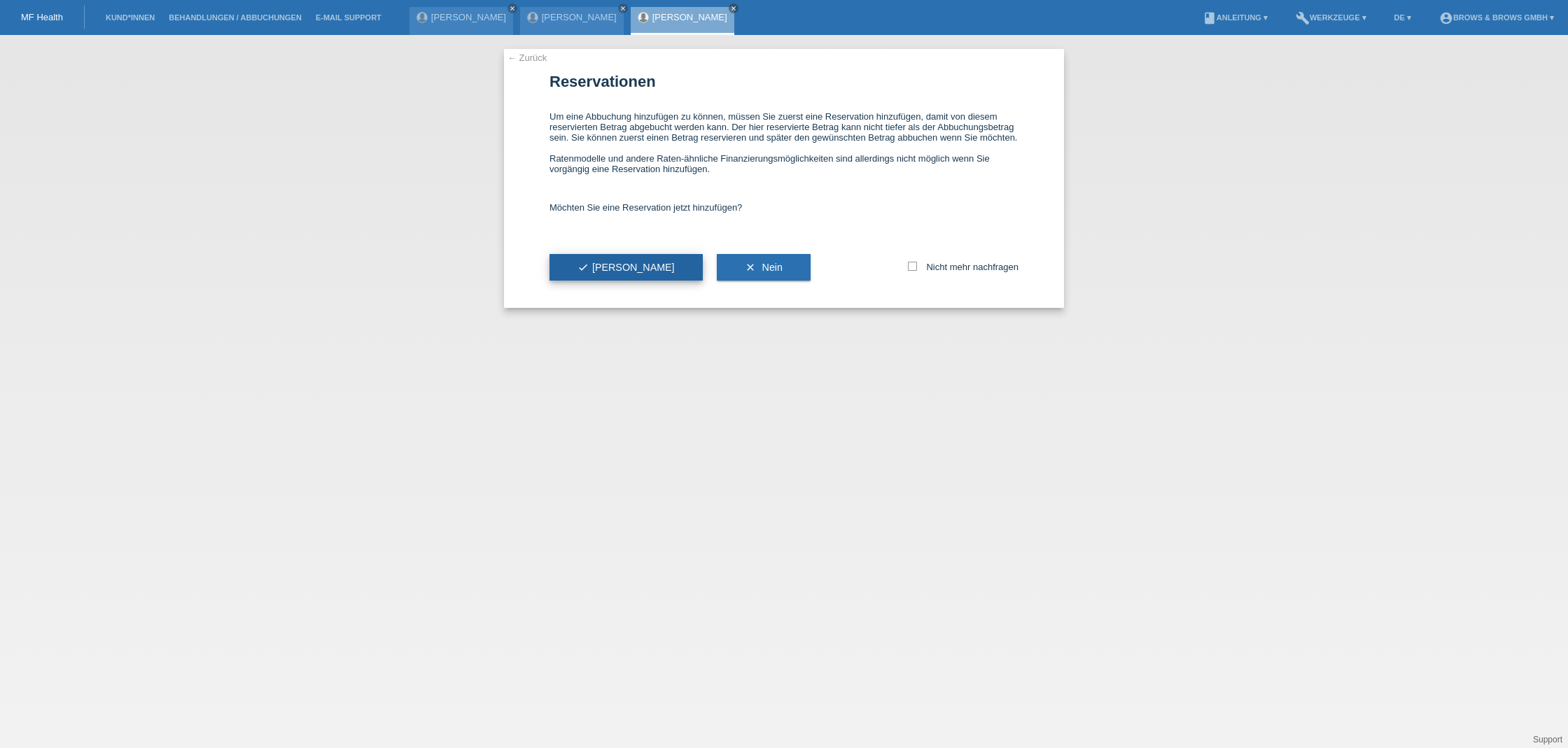
click at [613, 280] on button "check Ja" at bounding box center [626, 267] width 153 height 26
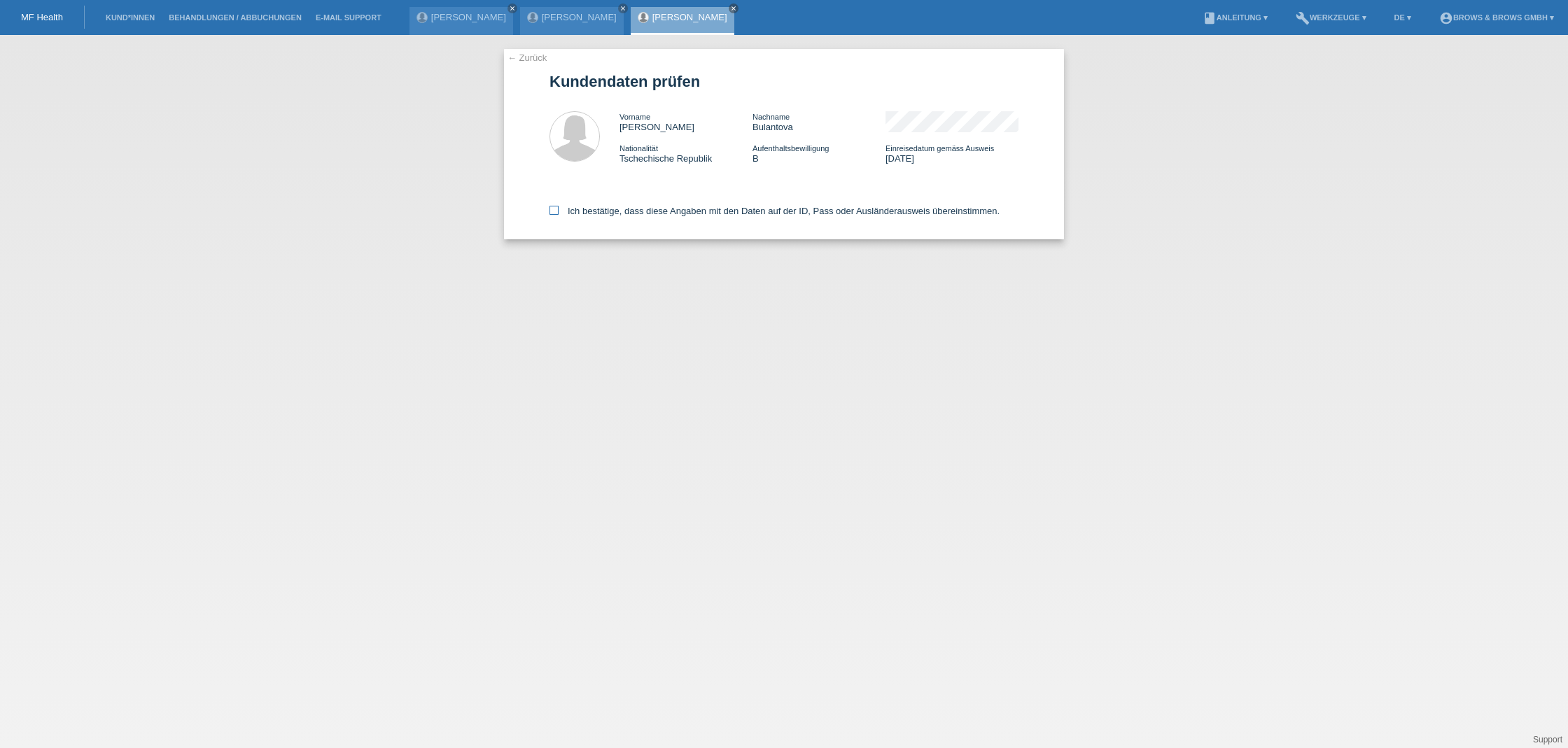
click at [554, 212] on icon at bounding box center [554, 210] width 9 height 9
click at [554, 212] on input "Ich bestätige, dass diese Angaben mit den Daten auf der ID, Pass oder Ausländer…" at bounding box center [554, 210] width 9 height 9
checkbox input "true"
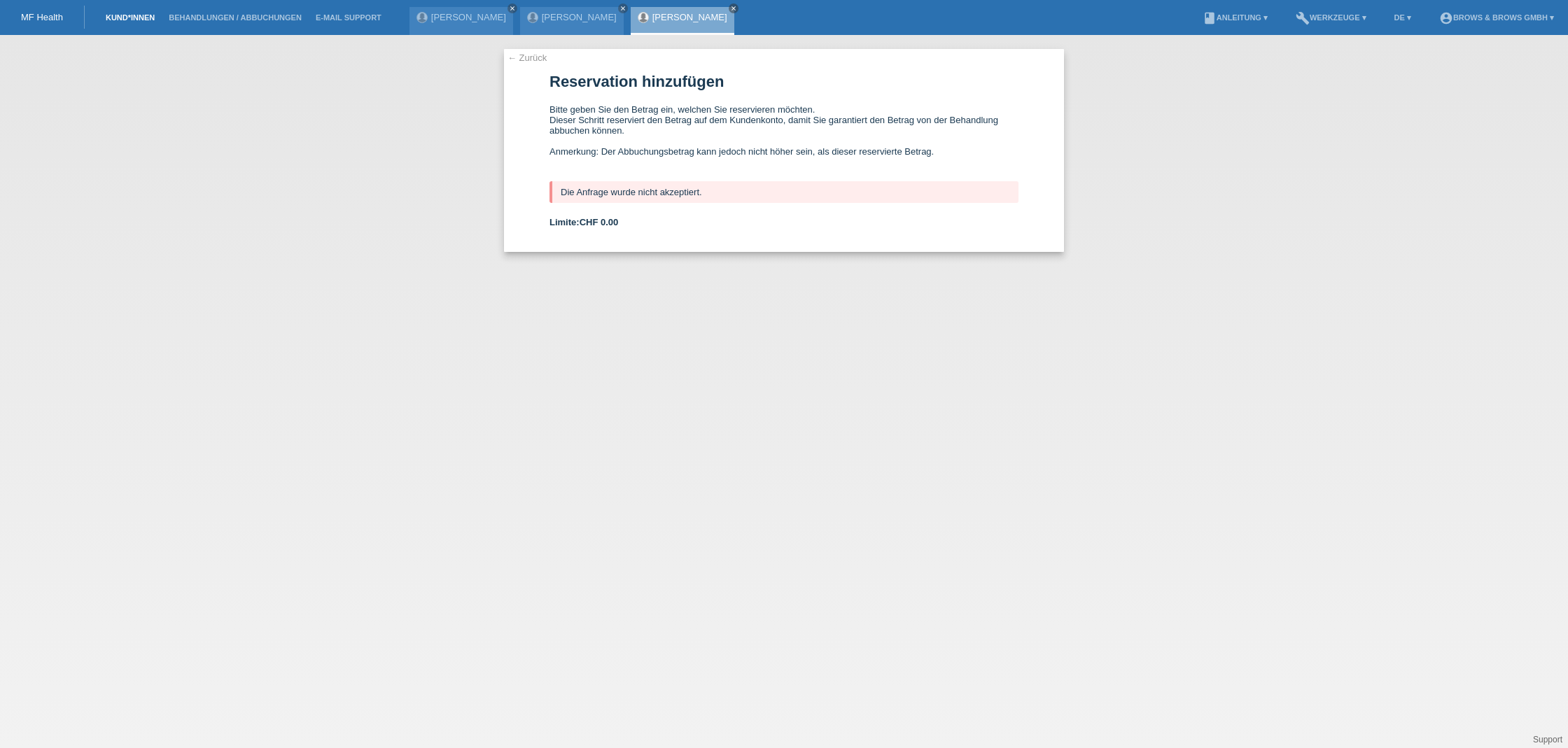
click at [134, 21] on link "Kund*innen" at bounding box center [130, 18] width 63 height 8
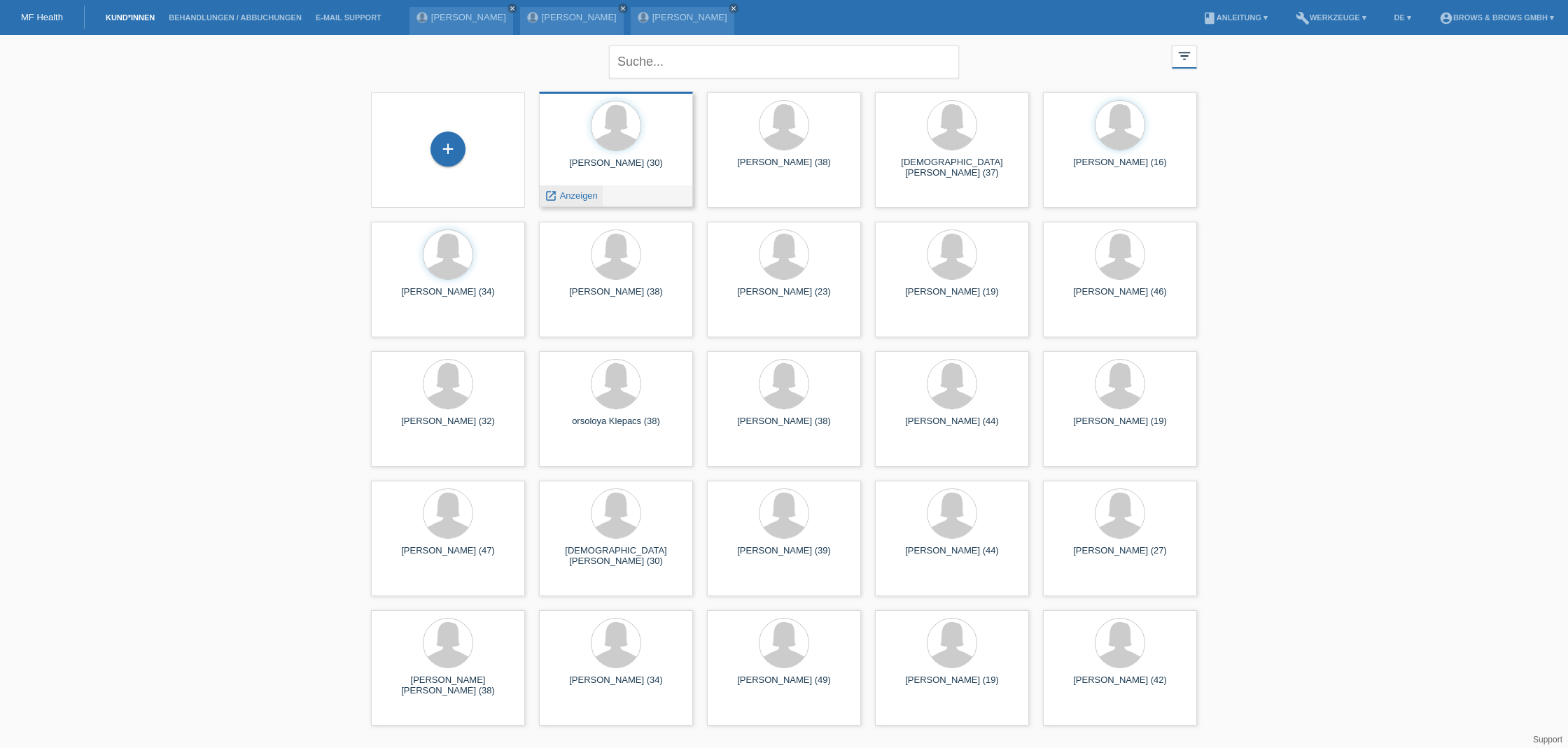
click at [580, 199] on span "Anzeigen" at bounding box center [578, 195] width 38 height 10
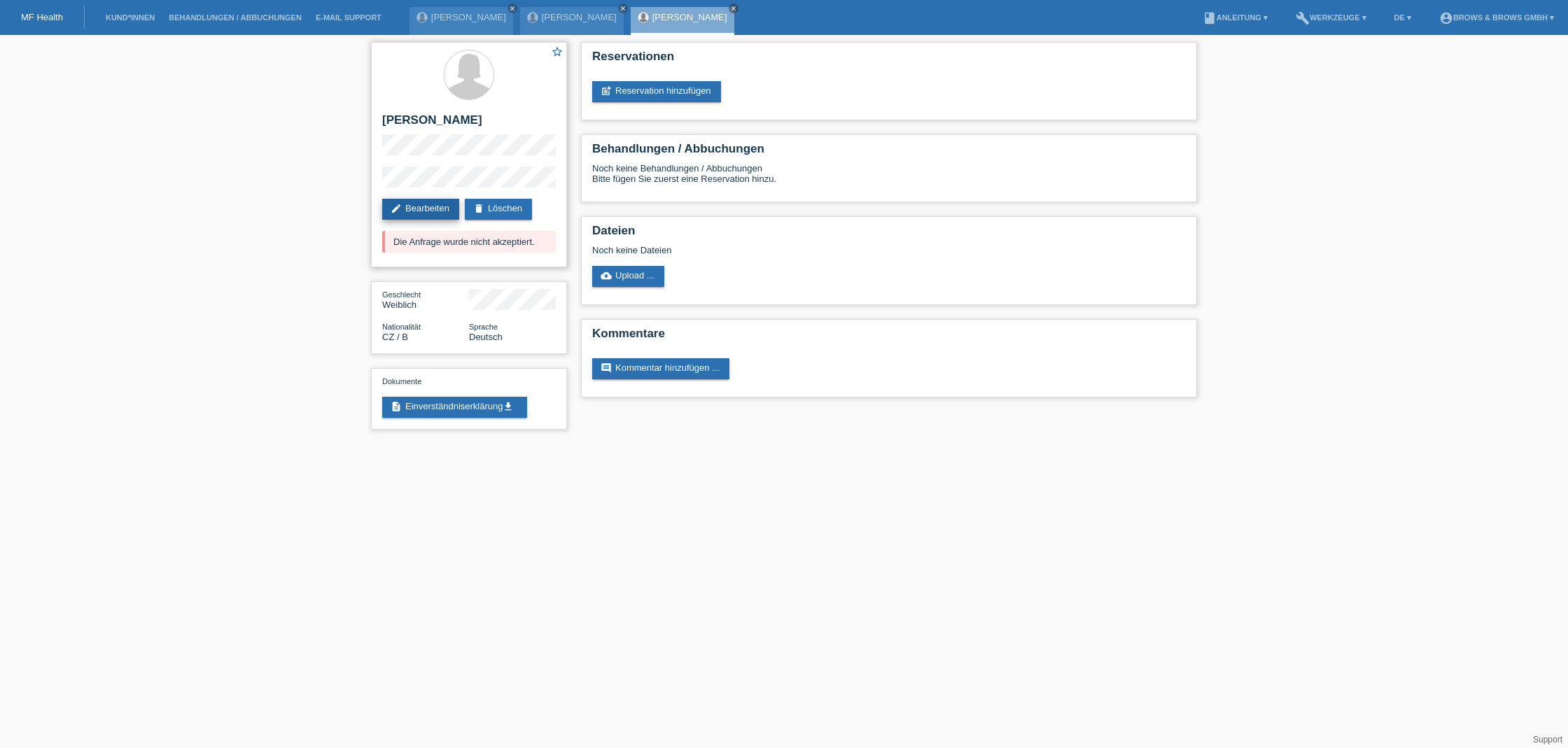
click at [431, 214] on link "edit Bearbeiten" at bounding box center [421, 209] width 77 height 21
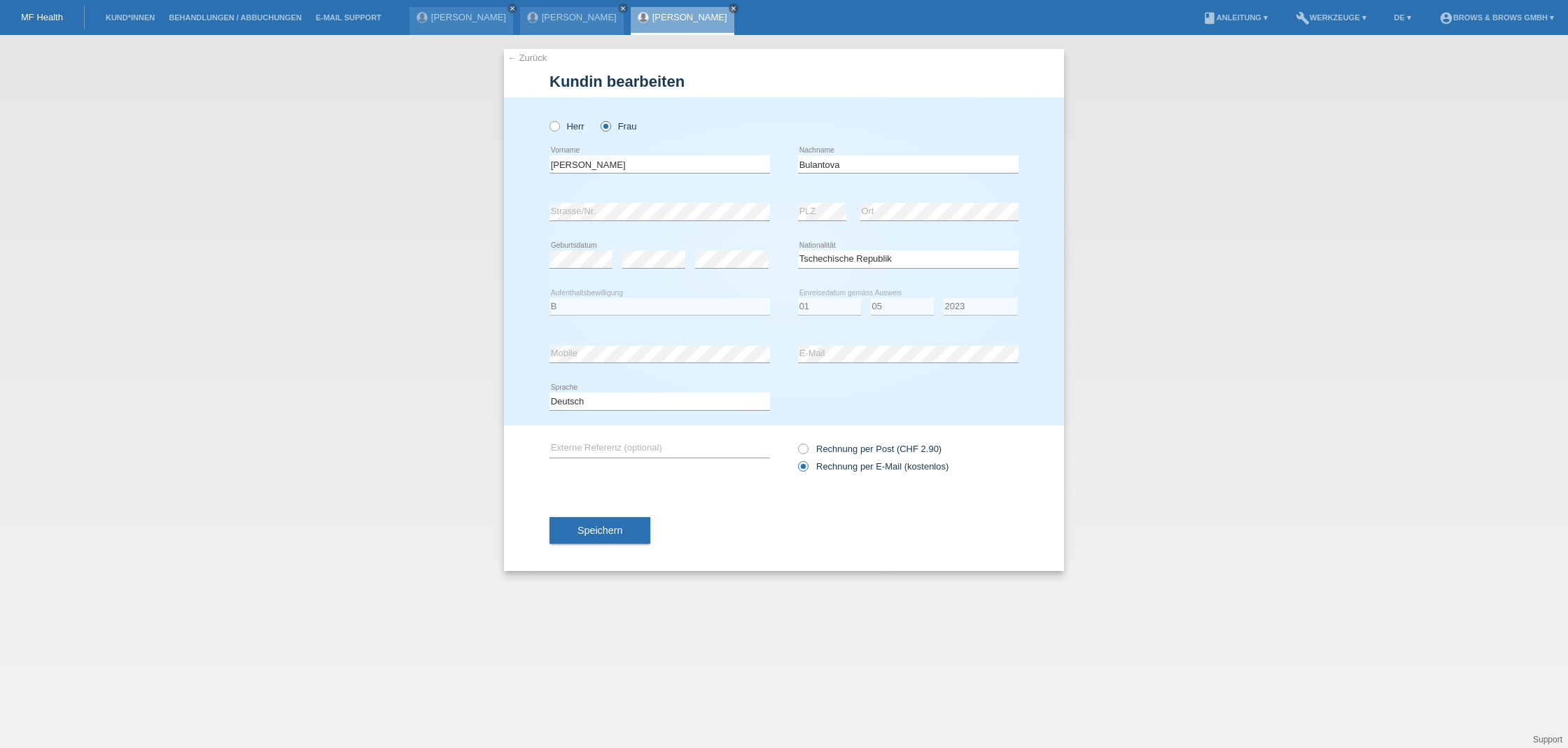
select select "CZ"
select select "B"
select select "01"
select select "05"
select select "2023"
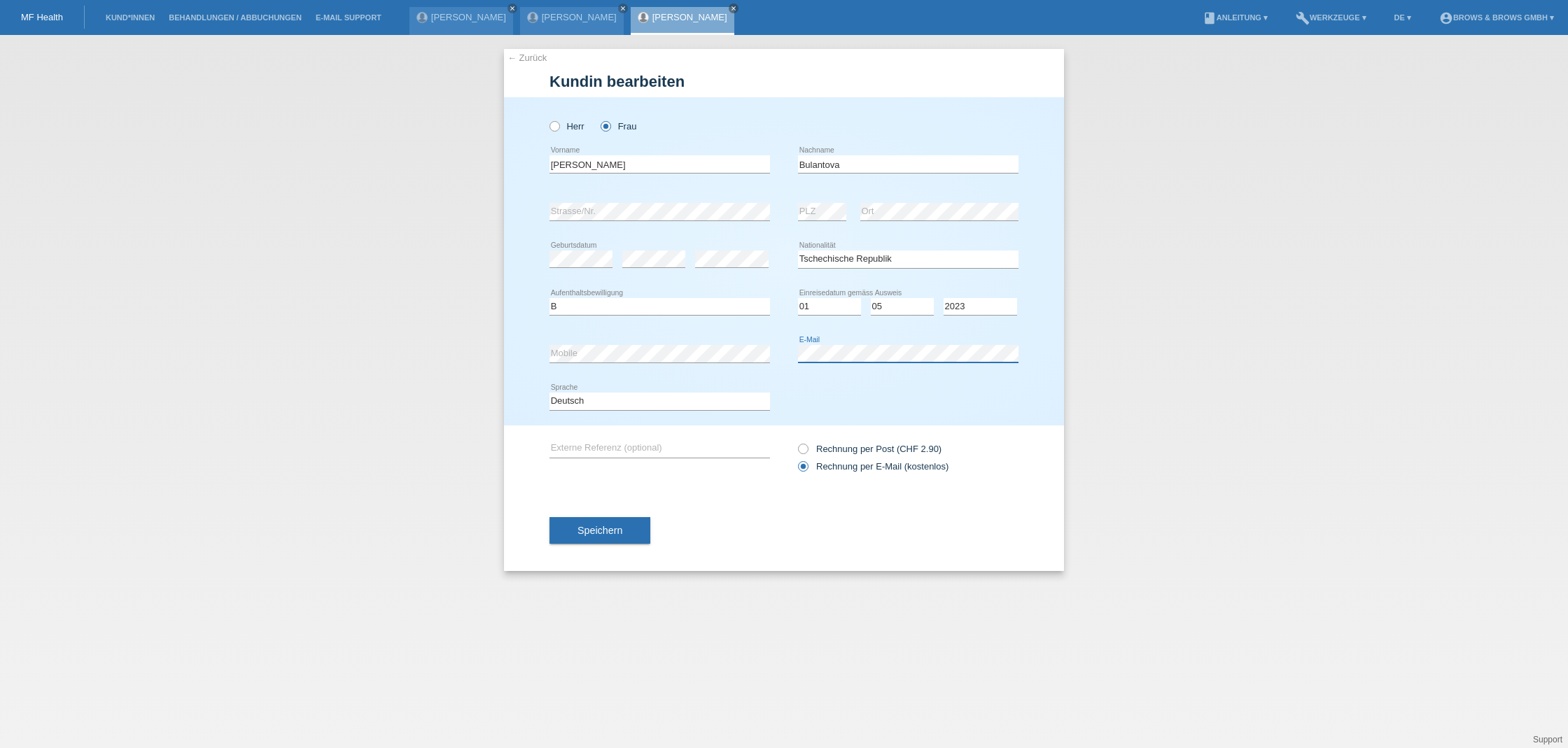
scroll to position [0, 1]
click at [897, 400] on div "Deutsch Français Italiano English error Sprache" at bounding box center [784, 401] width 469 height 47
click at [585, 531] on span "Speichern" at bounding box center [600, 530] width 45 height 11
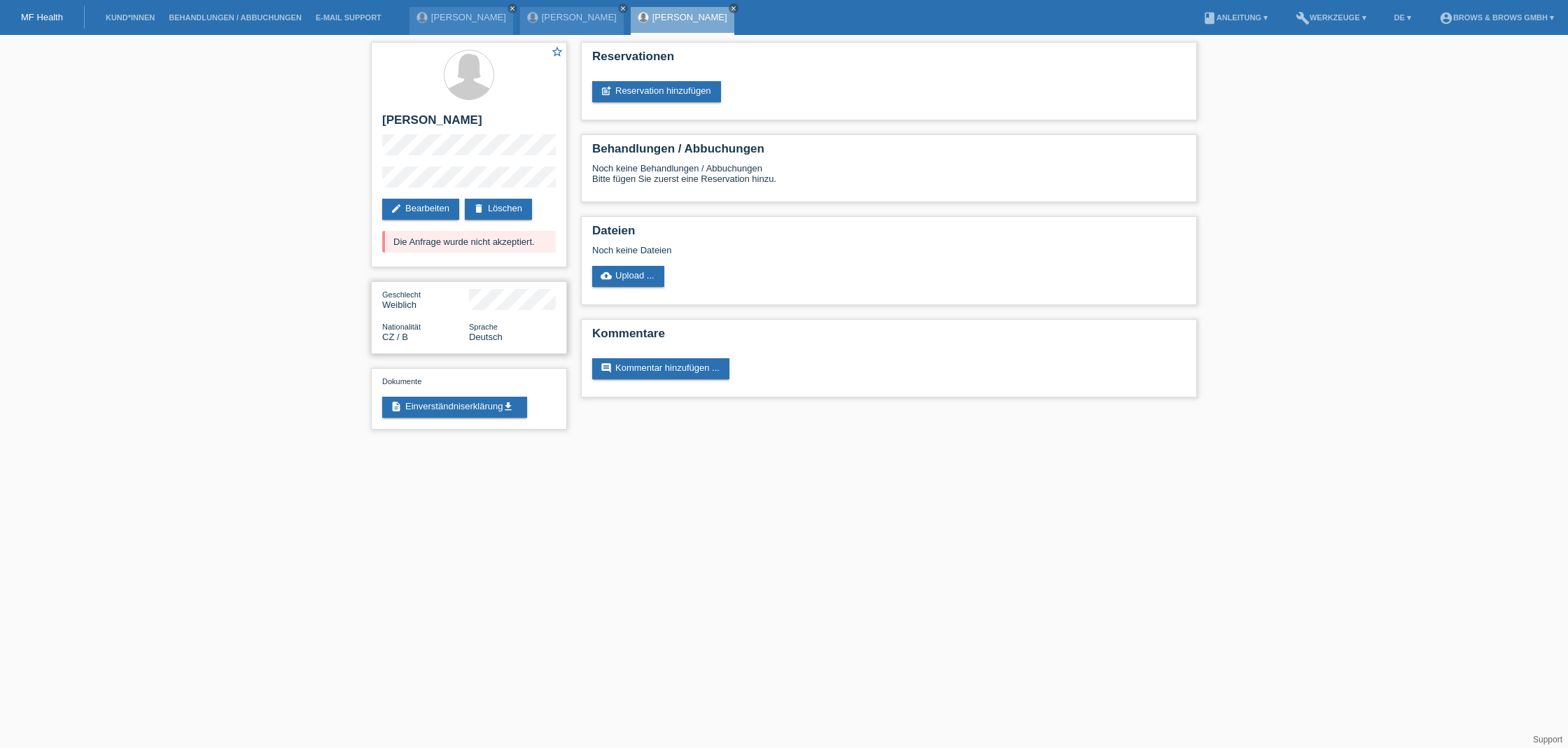
scroll to position [-1, 0]
click at [429, 215] on link "edit Bearbeiten" at bounding box center [421, 209] width 77 height 21
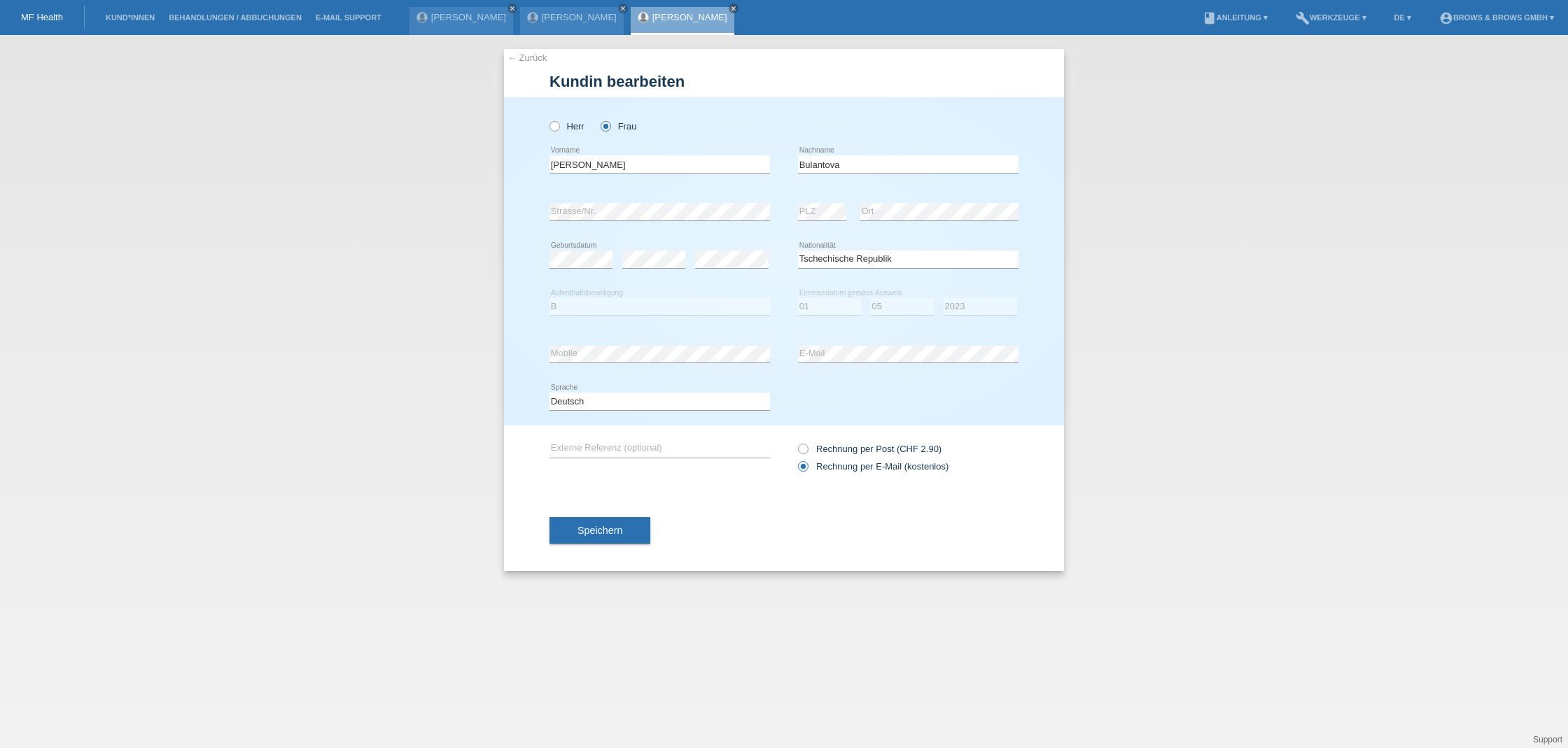
select select "CZ"
select select "B"
select select "01"
select select "05"
select select "2023"
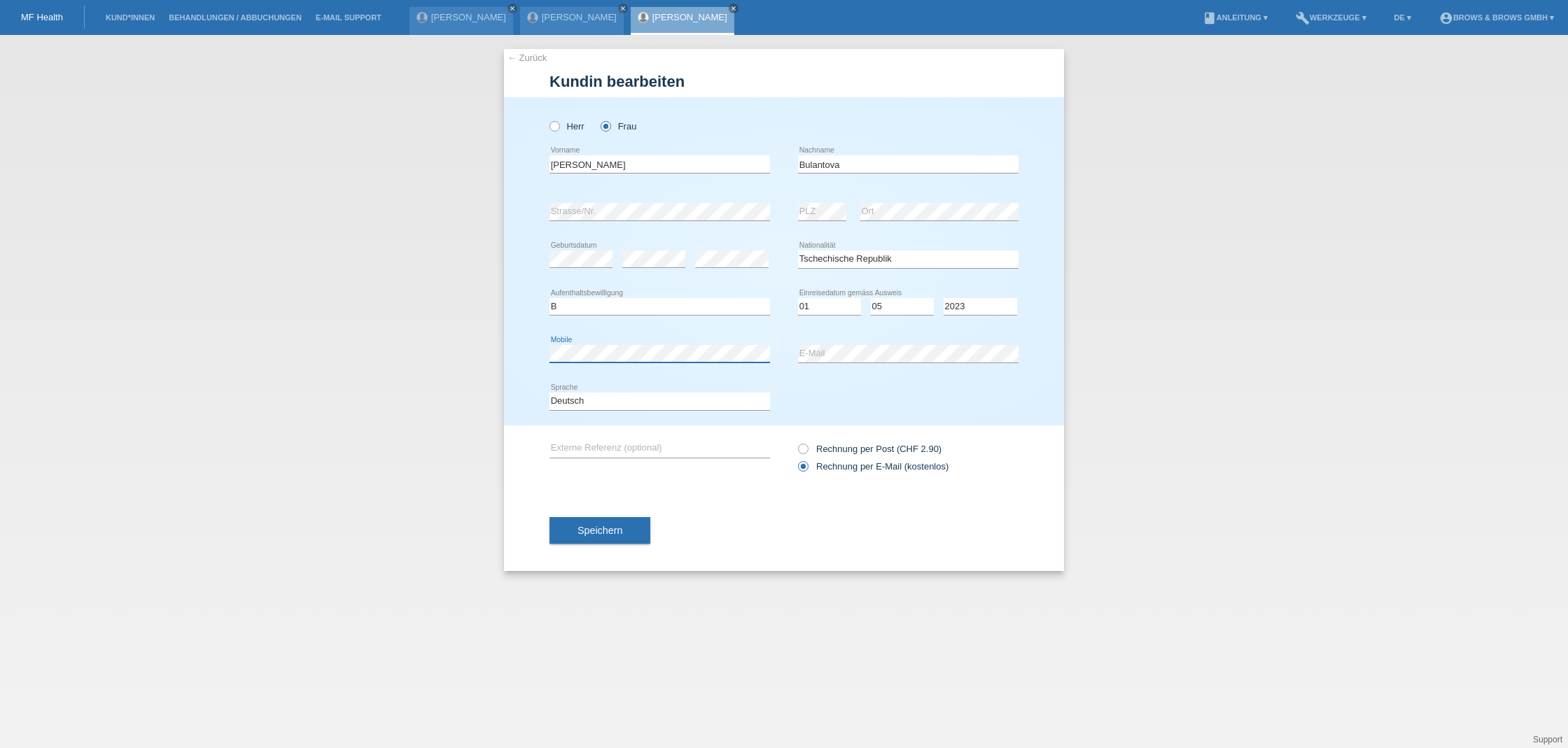
scroll to position [-1, -2]
click at [804, 407] on div "Deutsch Français Italiano English error Sprache" at bounding box center [784, 401] width 469 height 47
click at [567, 534] on button "Speichern" at bounding box center [600, 530] width 101 height 26
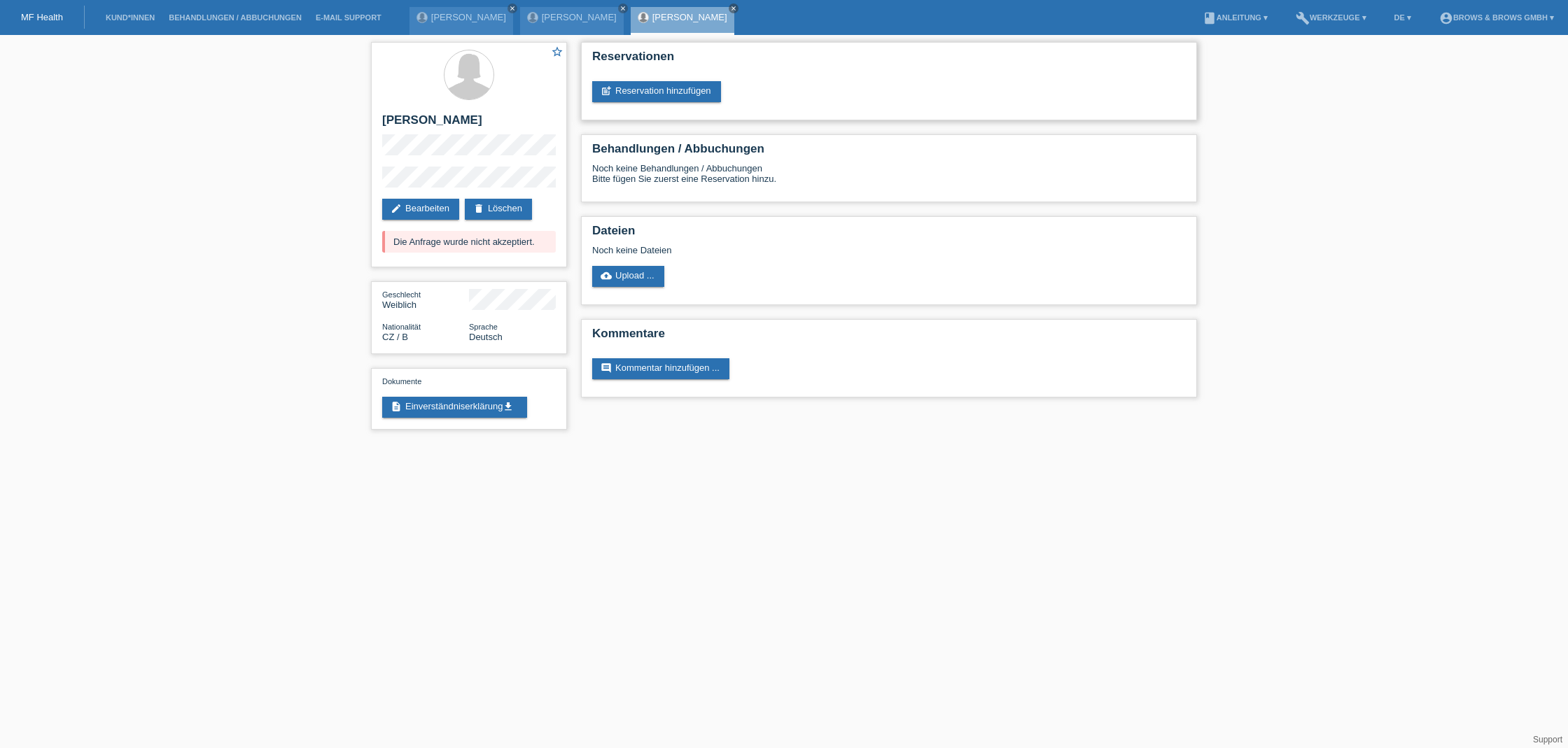
click at [637, 103] on div "Reservationen post_add Reservation hinzufügen" at bounding box center [889, 81] width 616 height 78
click at [639, 96] on link "post_add Reservation hinzufügen" at bounding box center [656, 91] width 129 height 21
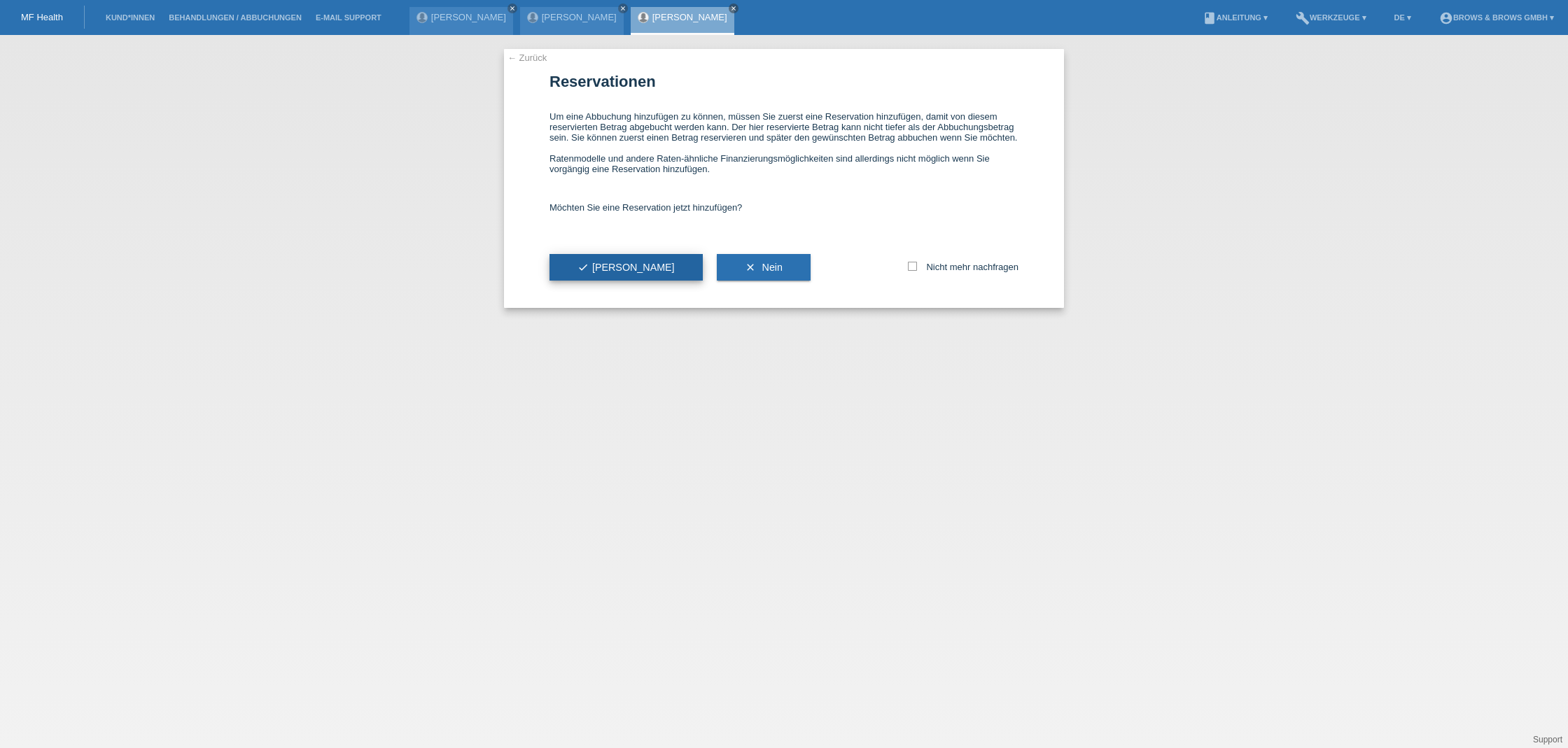
click at [589, 273] on span "check Ja" at bounding box center [626, 267] width 97 height 11
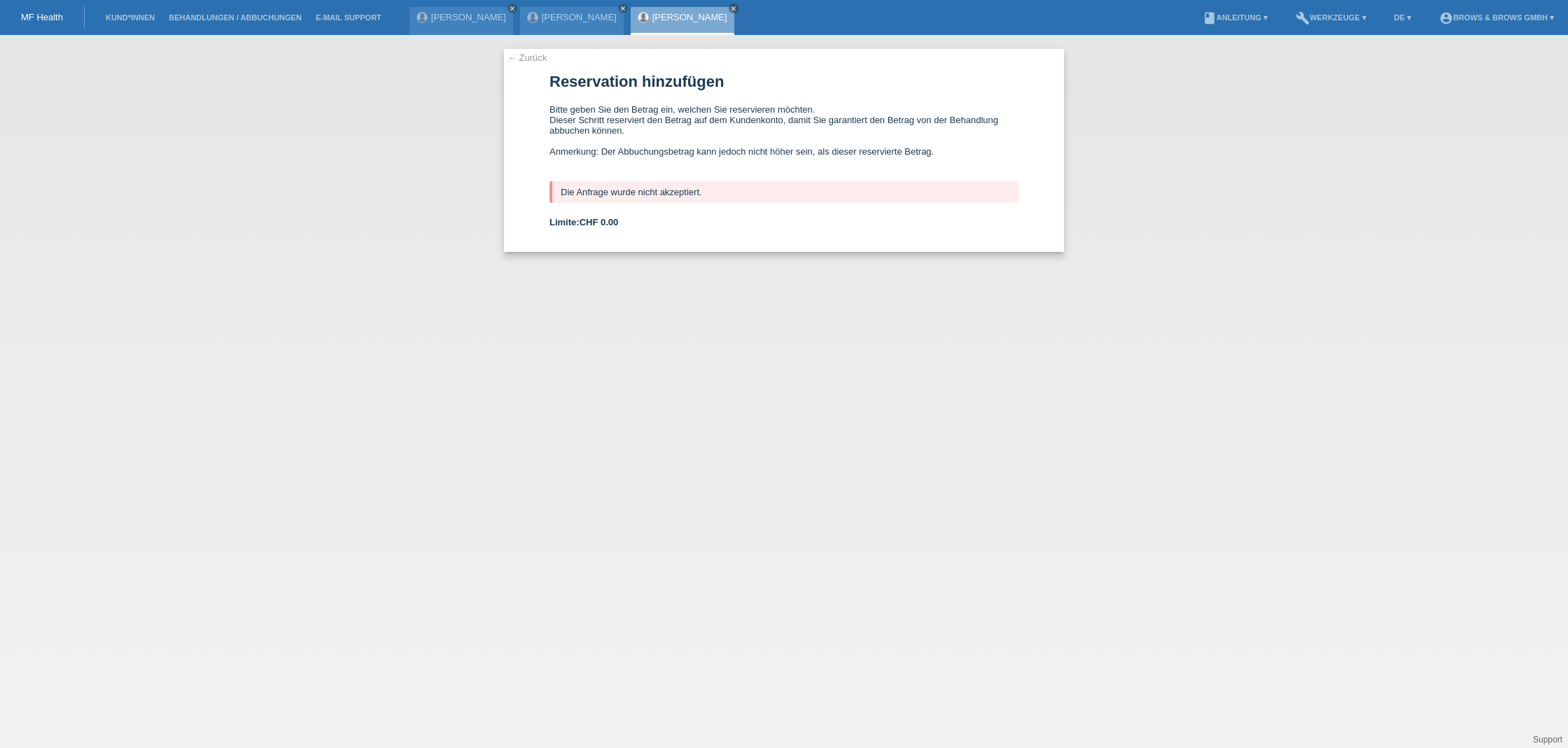
click at [537, 57] on link "← Zurück" at bounding box center [527, 58] width 39 height 10
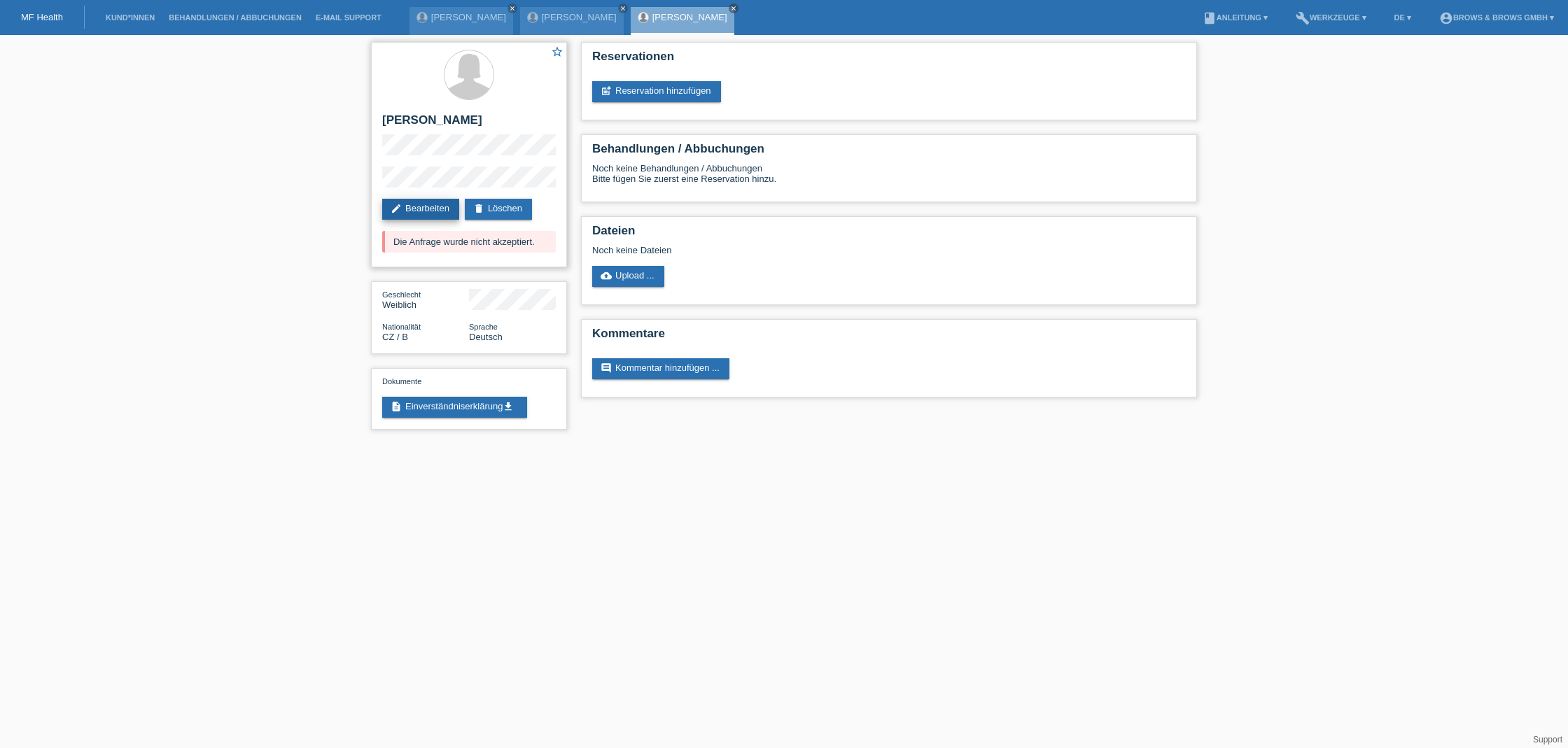
click at [433, 212] on link "edit Bearbeiten" at bounding box center [421, 209] width 77 height 21
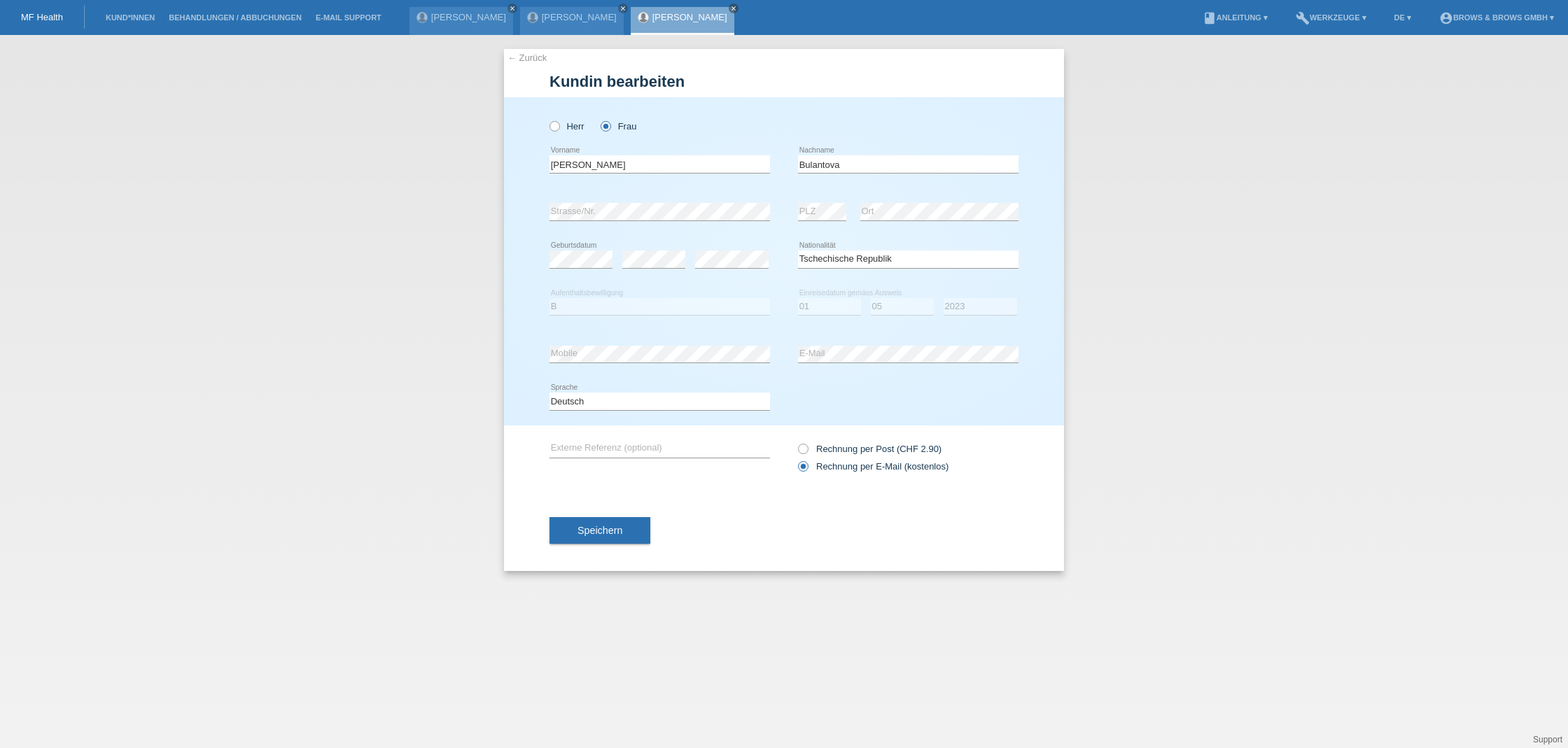
select select "CZ"
select select "B"
select select "01"
select select "05"
select select "2023"
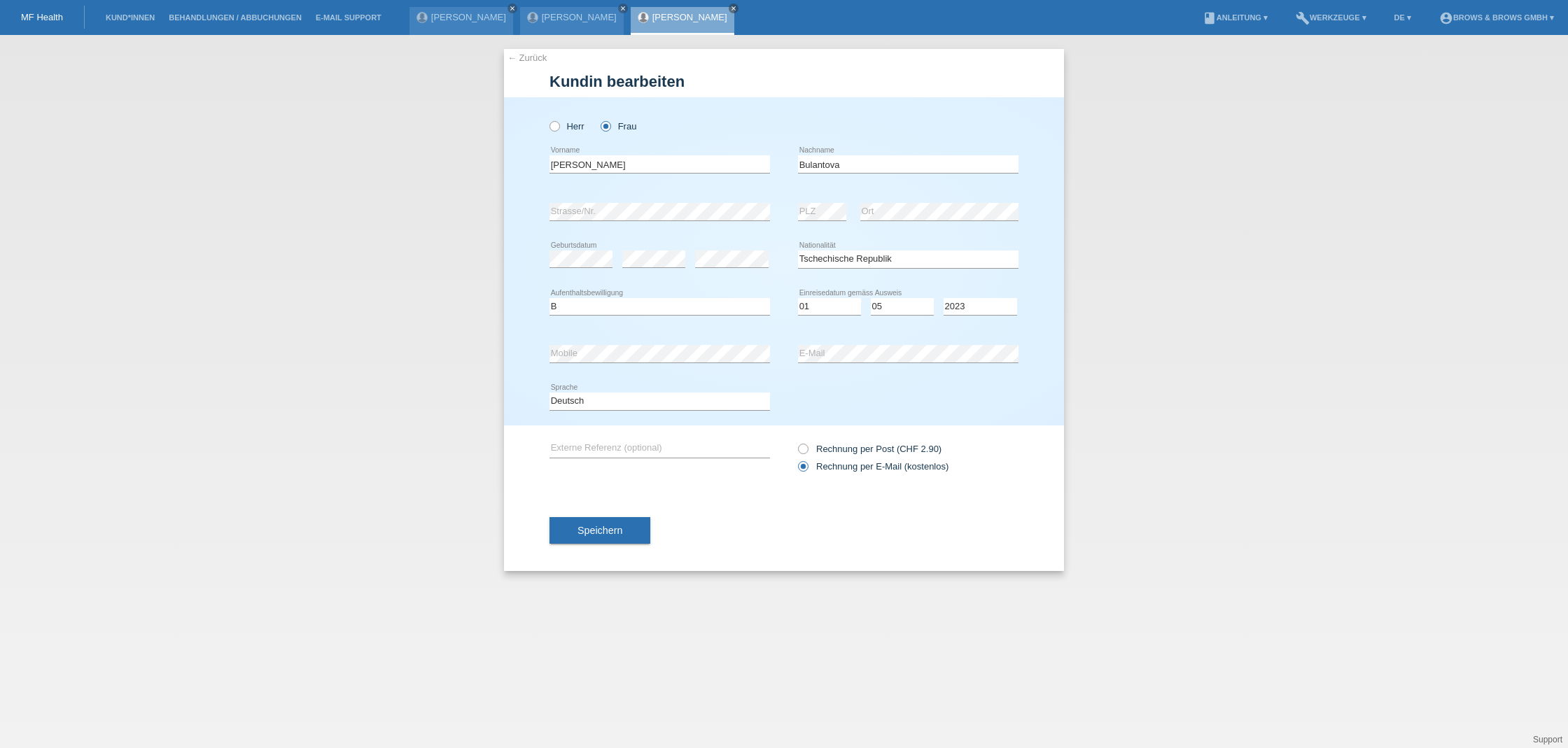
click at [745, 430] on div "error Externe Referenz (optional)" at bounding box center [659, 448] width 220 height 47
click at [586, 526] on span "Speichern" at bounding box center [600, 530] width 45 height 11
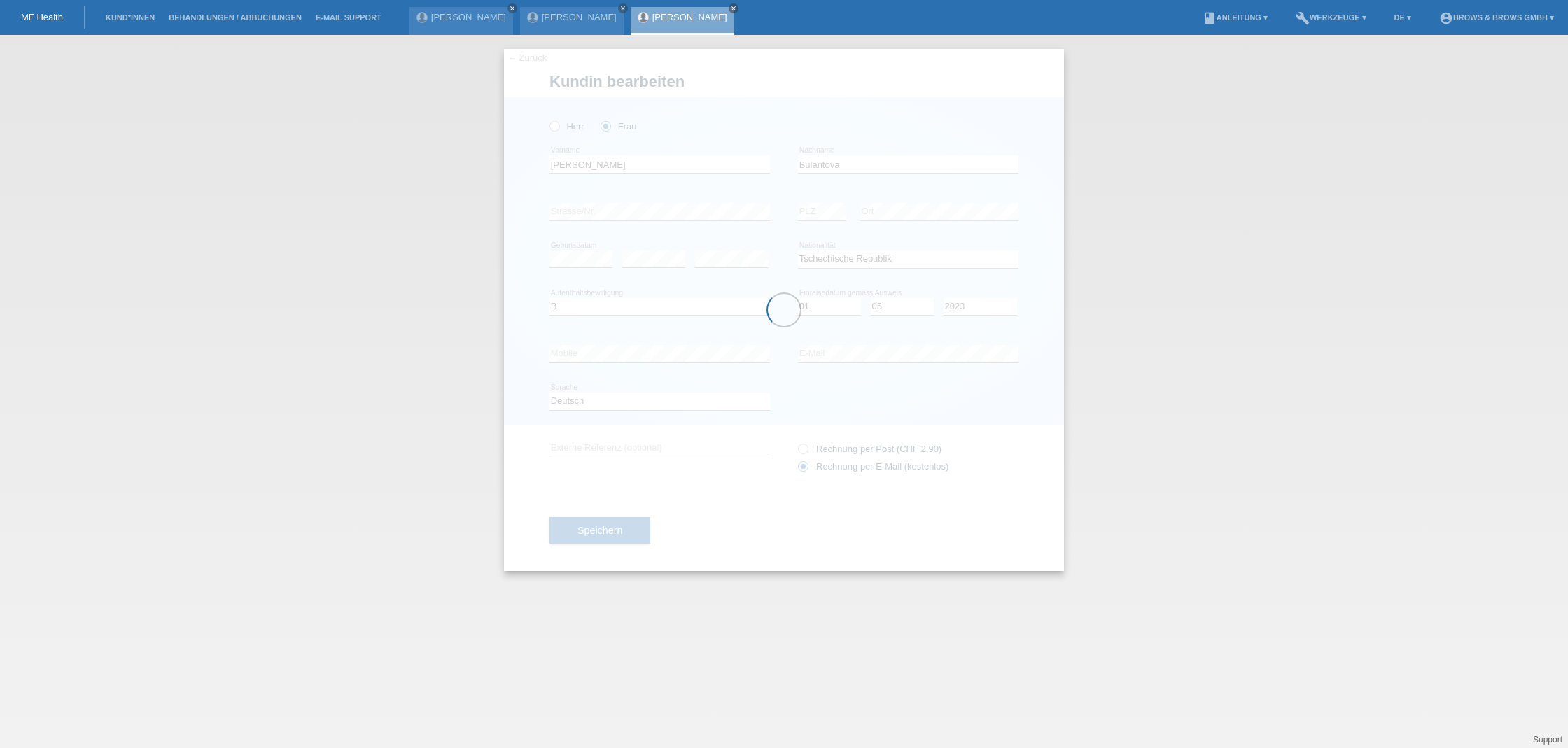
scroll to position [0, 0]
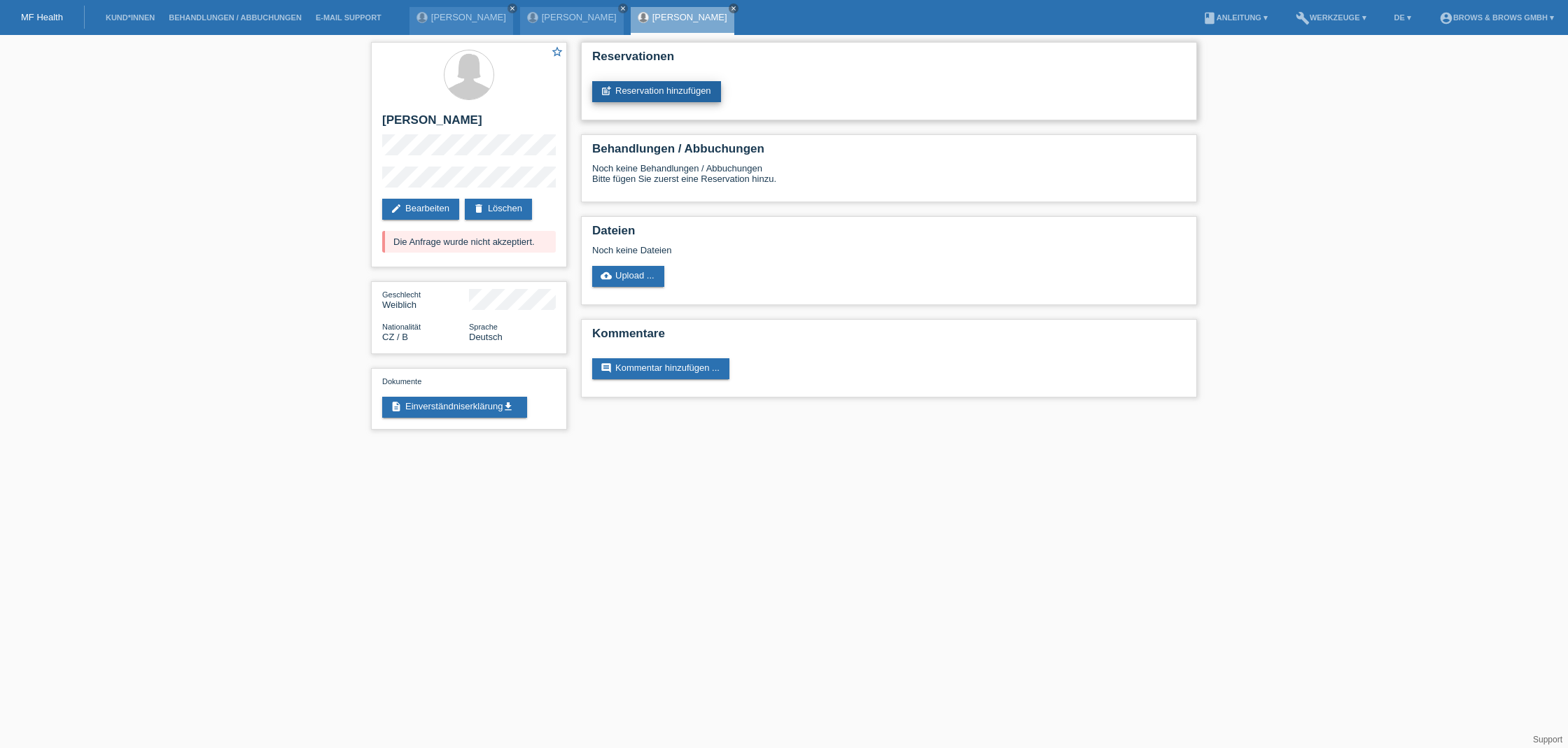
click at [618, 90] on link "post_add Reservation hinzufügen" at bounding box center [656, 91] width 129 height 21
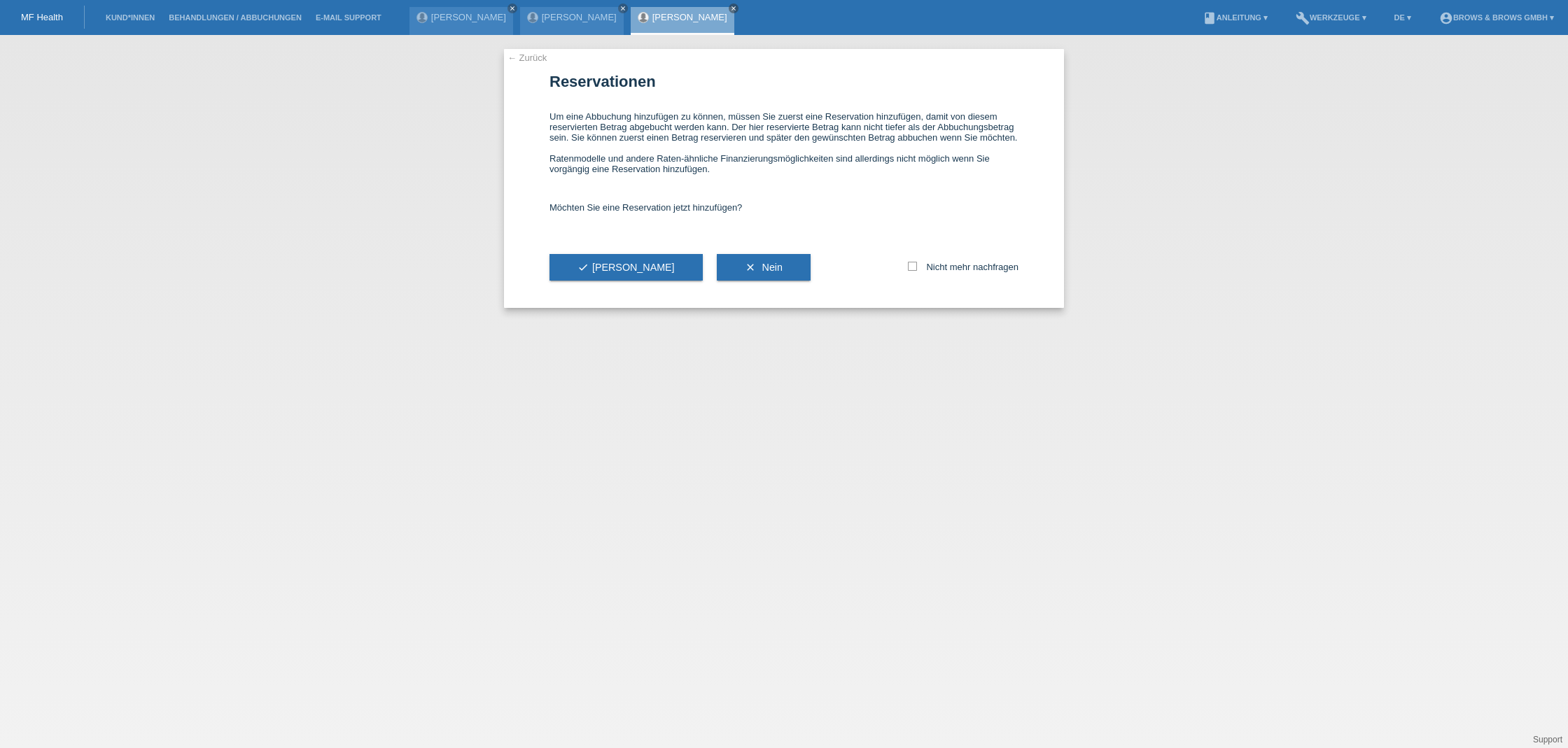
click at [610, 271] on button "check Ja" at bounding box center [626, 267] width 153 height 26
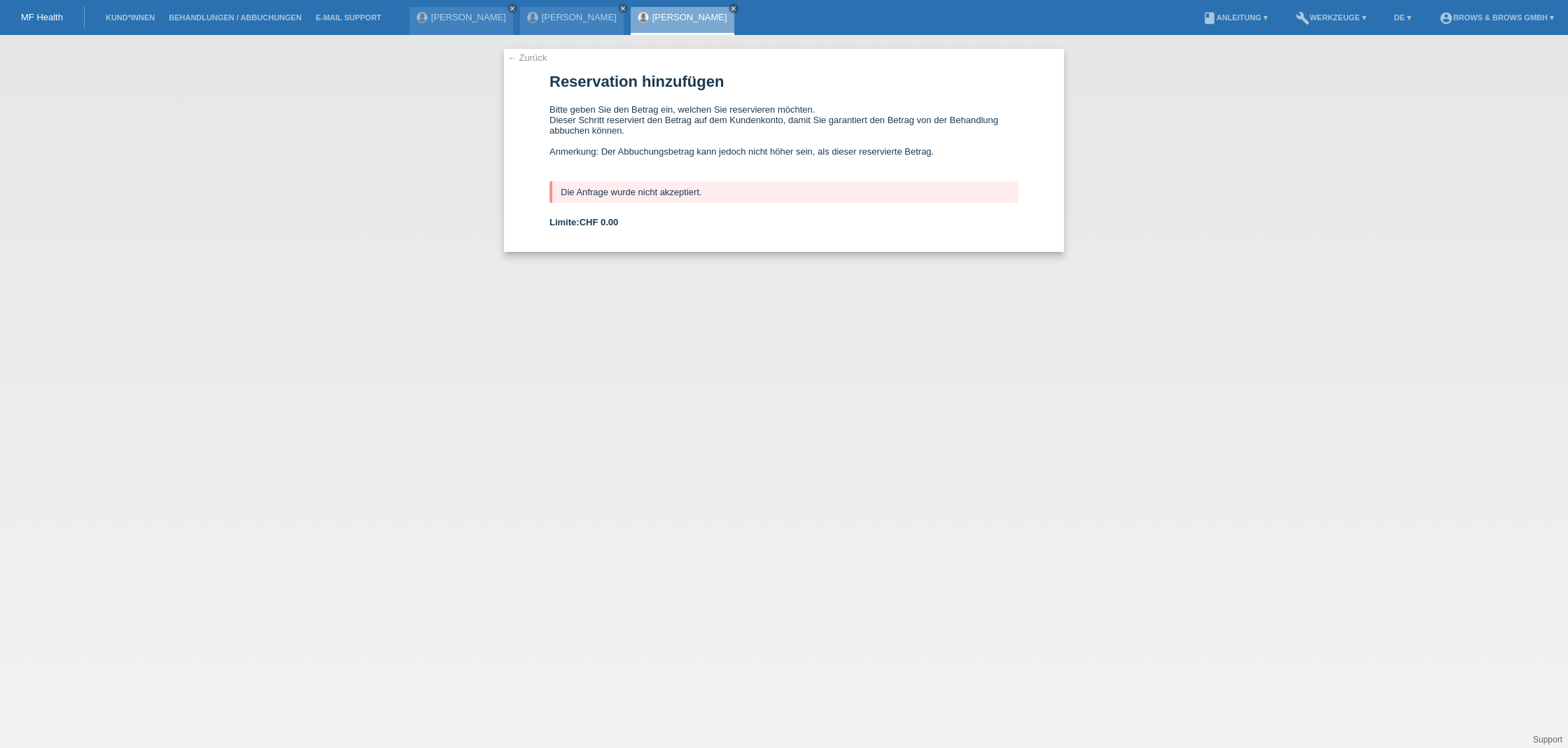
click at [535, 58] on link "← Zurück" at bounding box center [527, 58] width 39 height 10
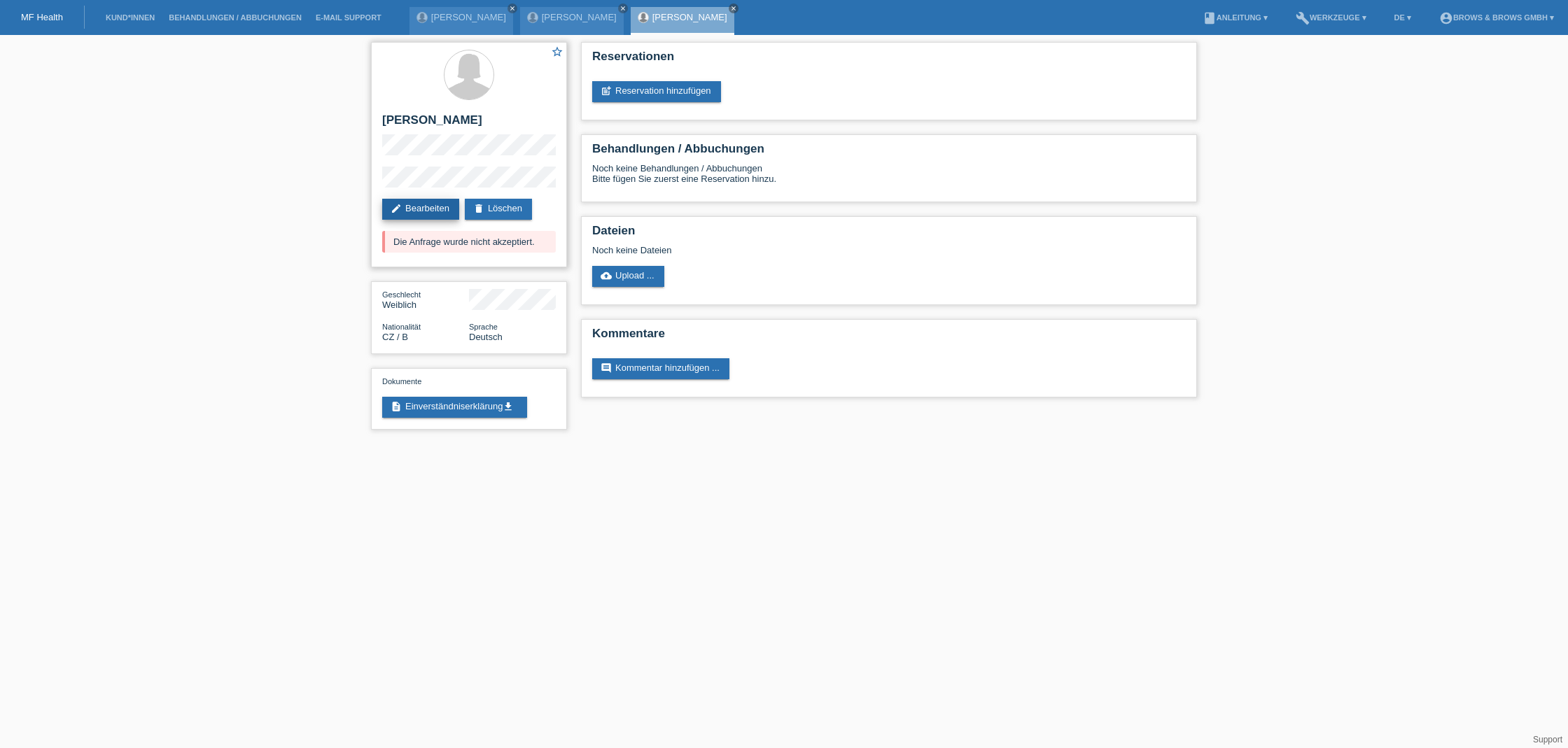
click at [440, 201] on link "edit Bearbeiten" at bounding box center [421, 209] width 77 height 21
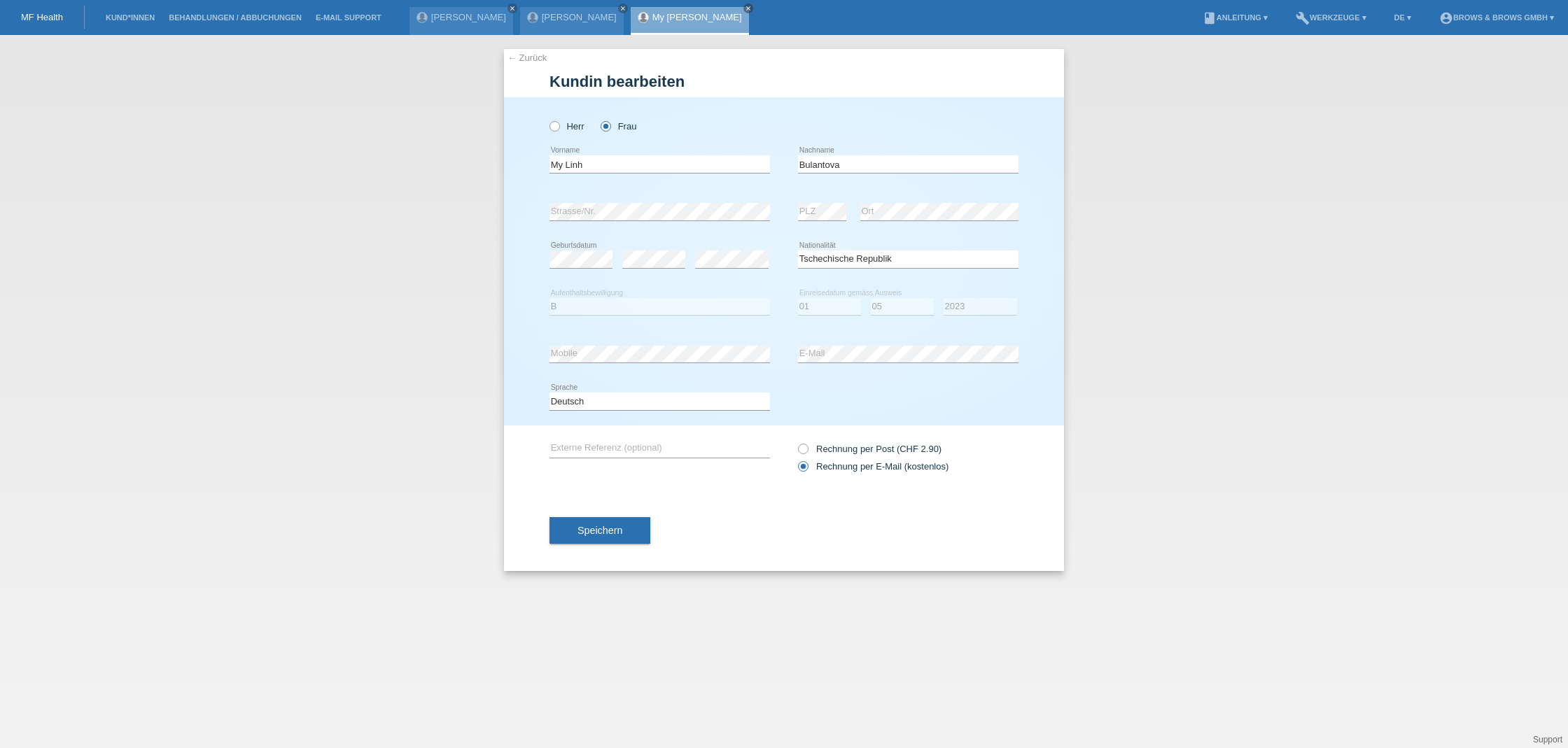
select select "CZ"
select select "B"
select select "01"
select select "05"
select select "2023"
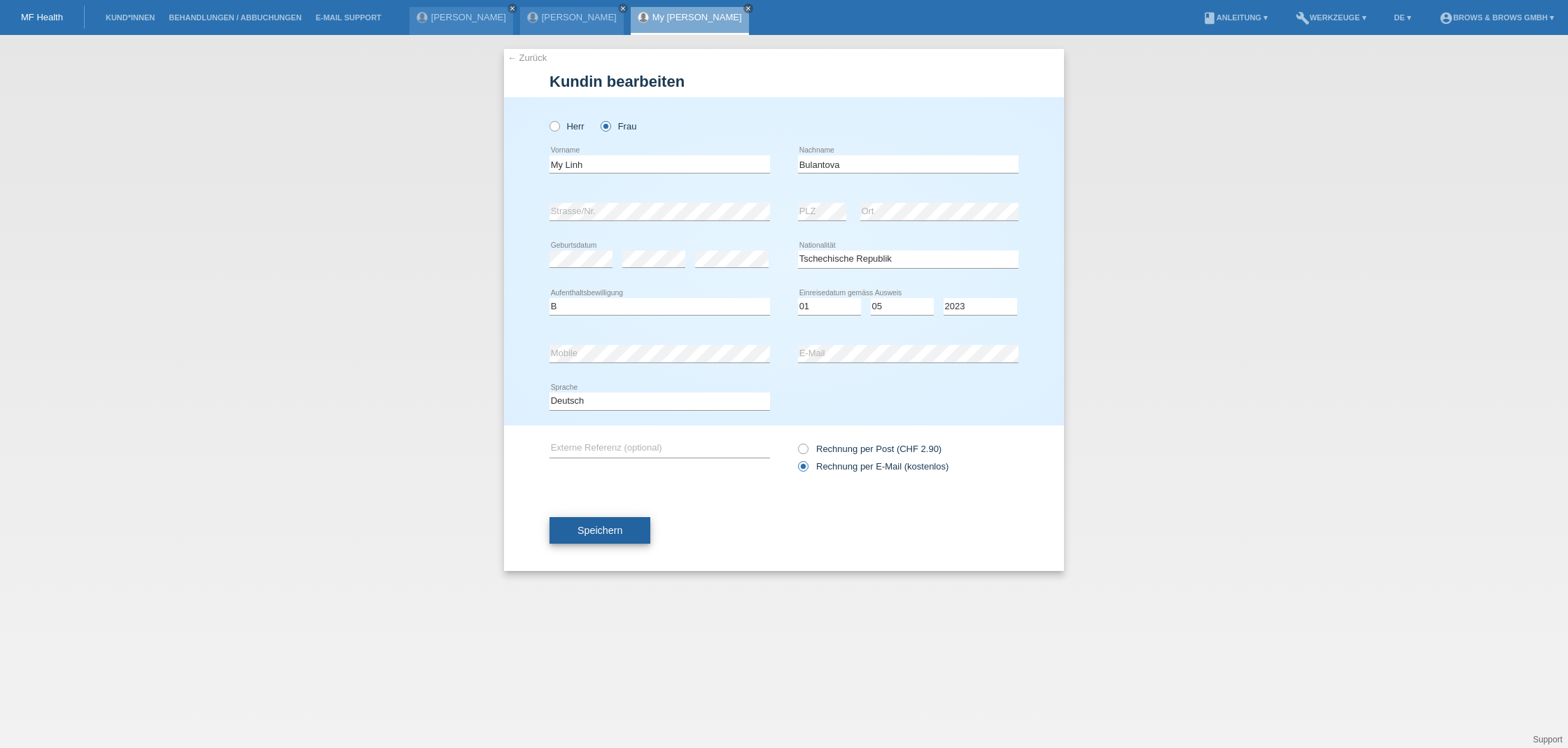
click at [604, 525] on span "Speichern" at bounding box center [600, 530] width 45 height 11
